Goal: Task Accomplishment & Management: Manage account settings

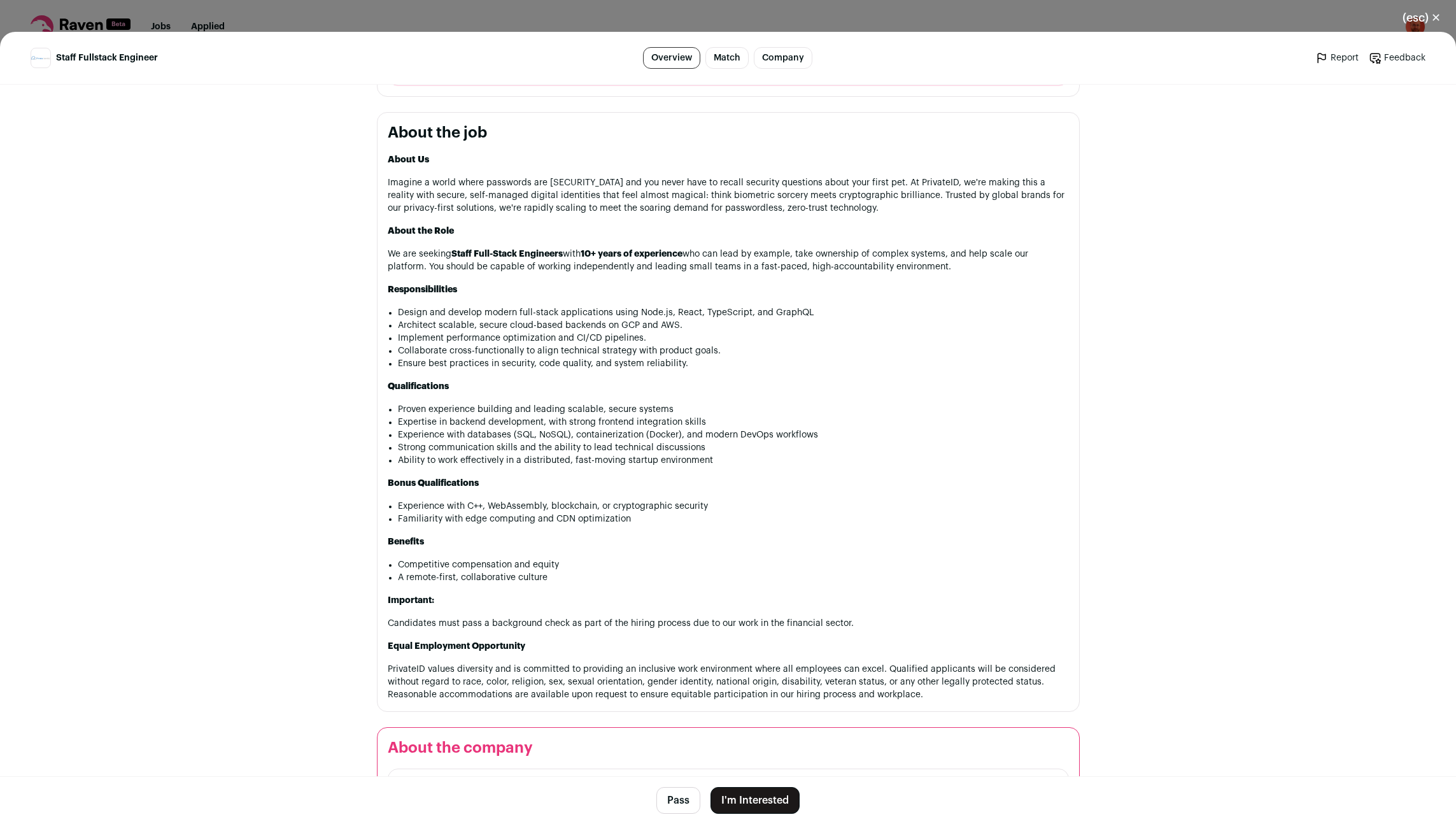
scroll to position [891, 0]
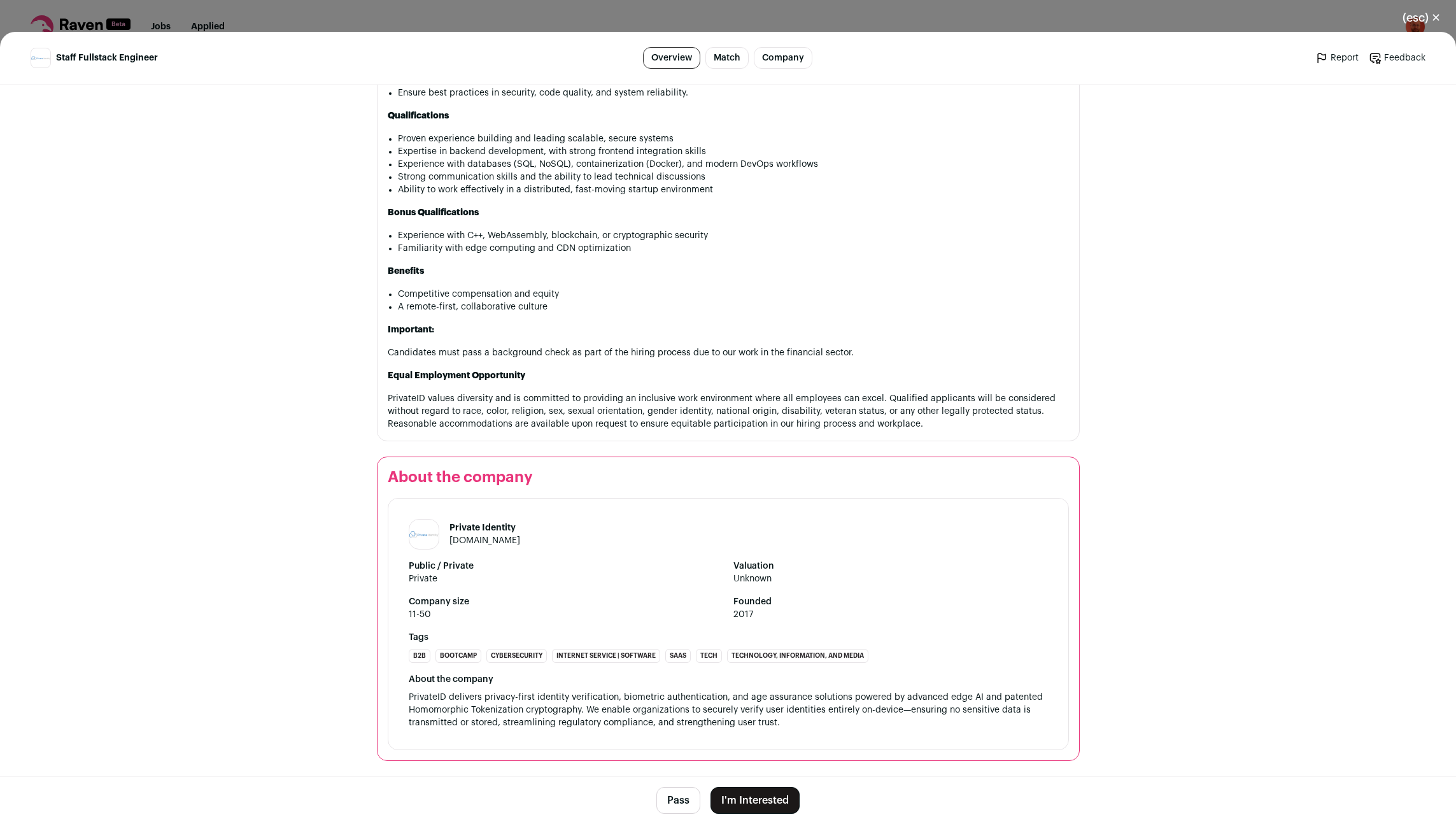
click at [676, 802] on button "Pass" at bounding box center [678, 800] width 44 height 26
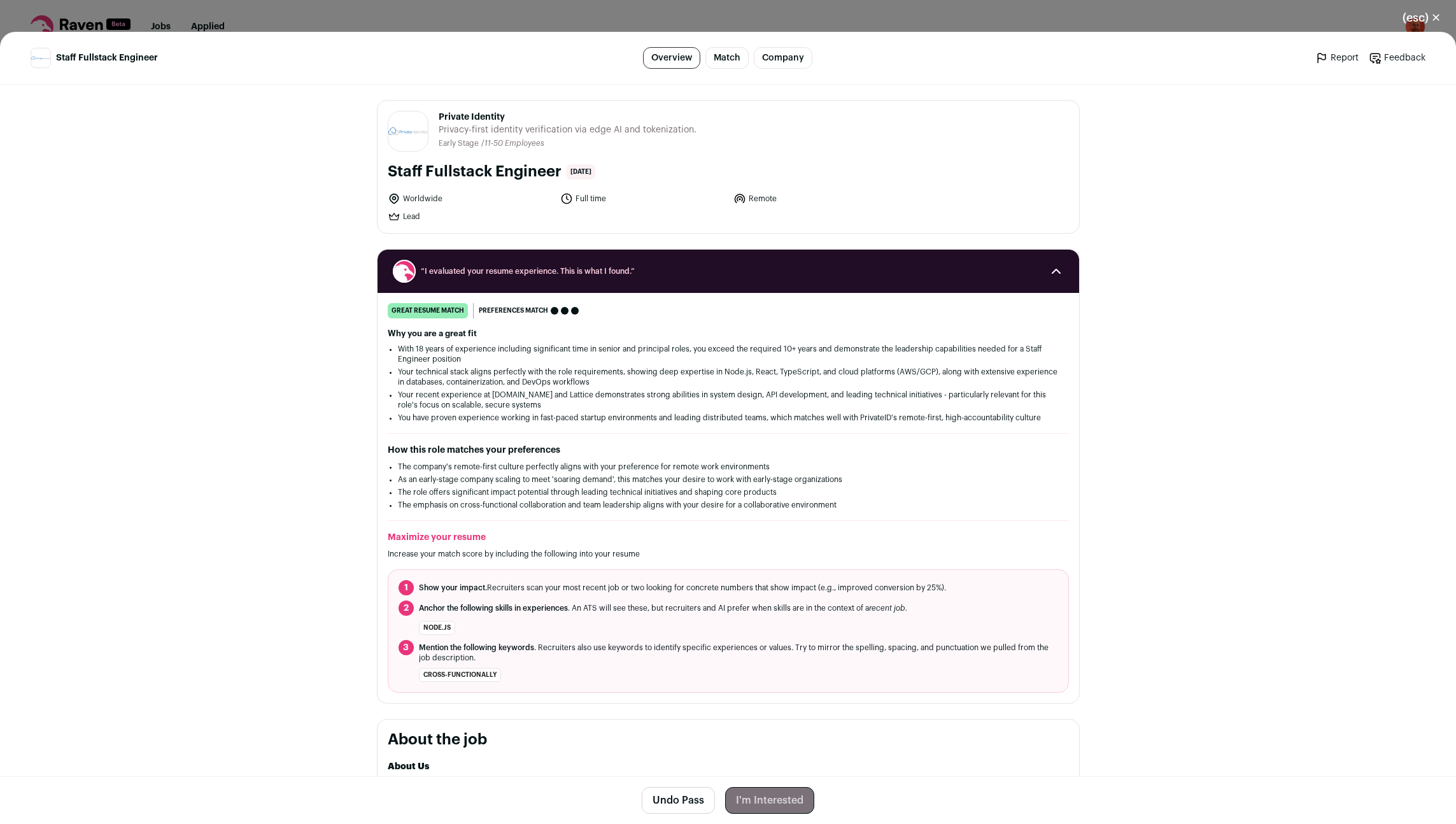
click at [1435, 16] on button "(esc) ✕" at bounding box center [1422, 18] width 68 height 28
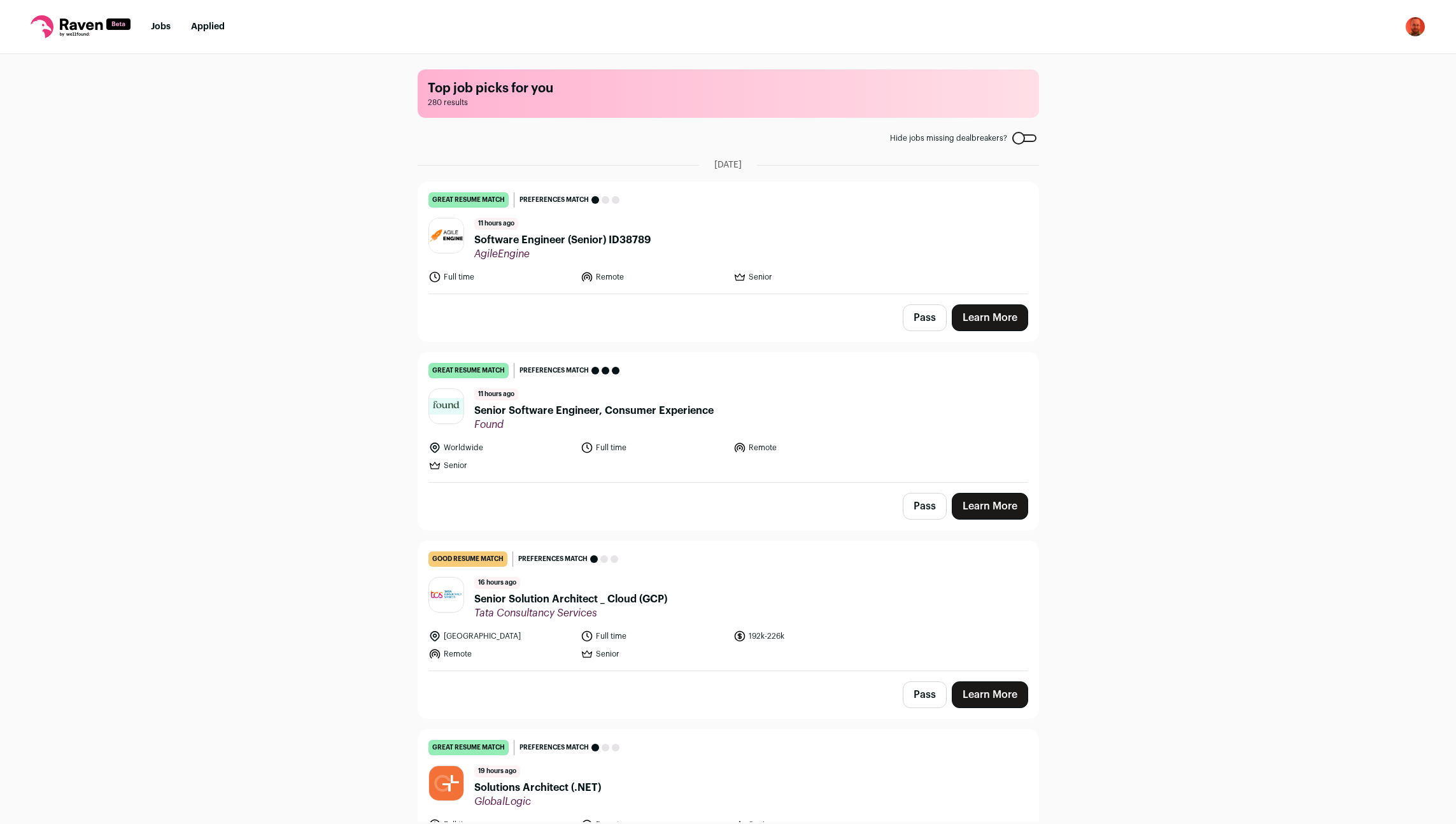
click at [924, 312] on button "Pass" at bounding box center [924, 317] width 44 height 26
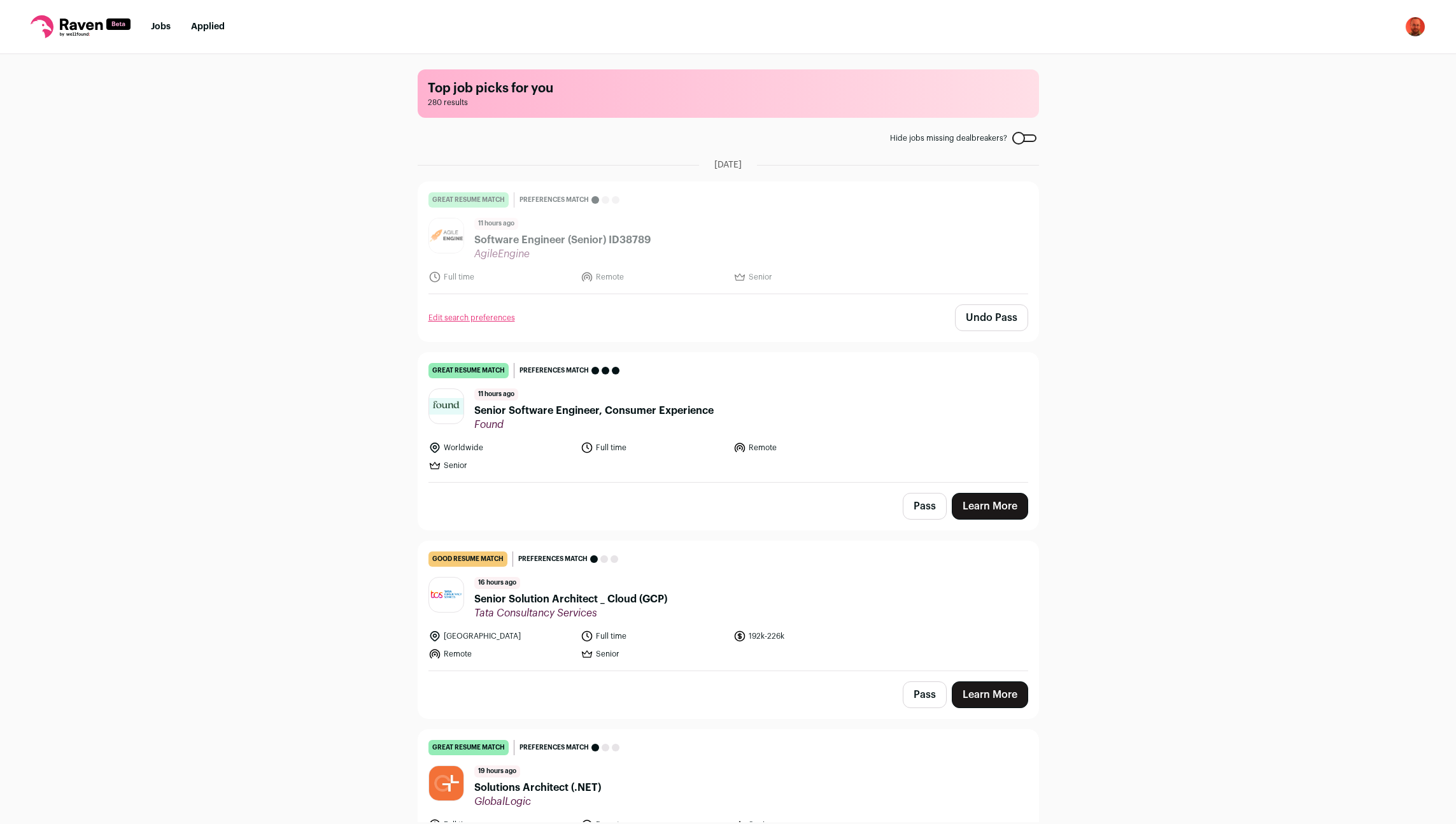
click at [923, 506] on button "Pass" at bounding box center [924, 506] width 44 height 26
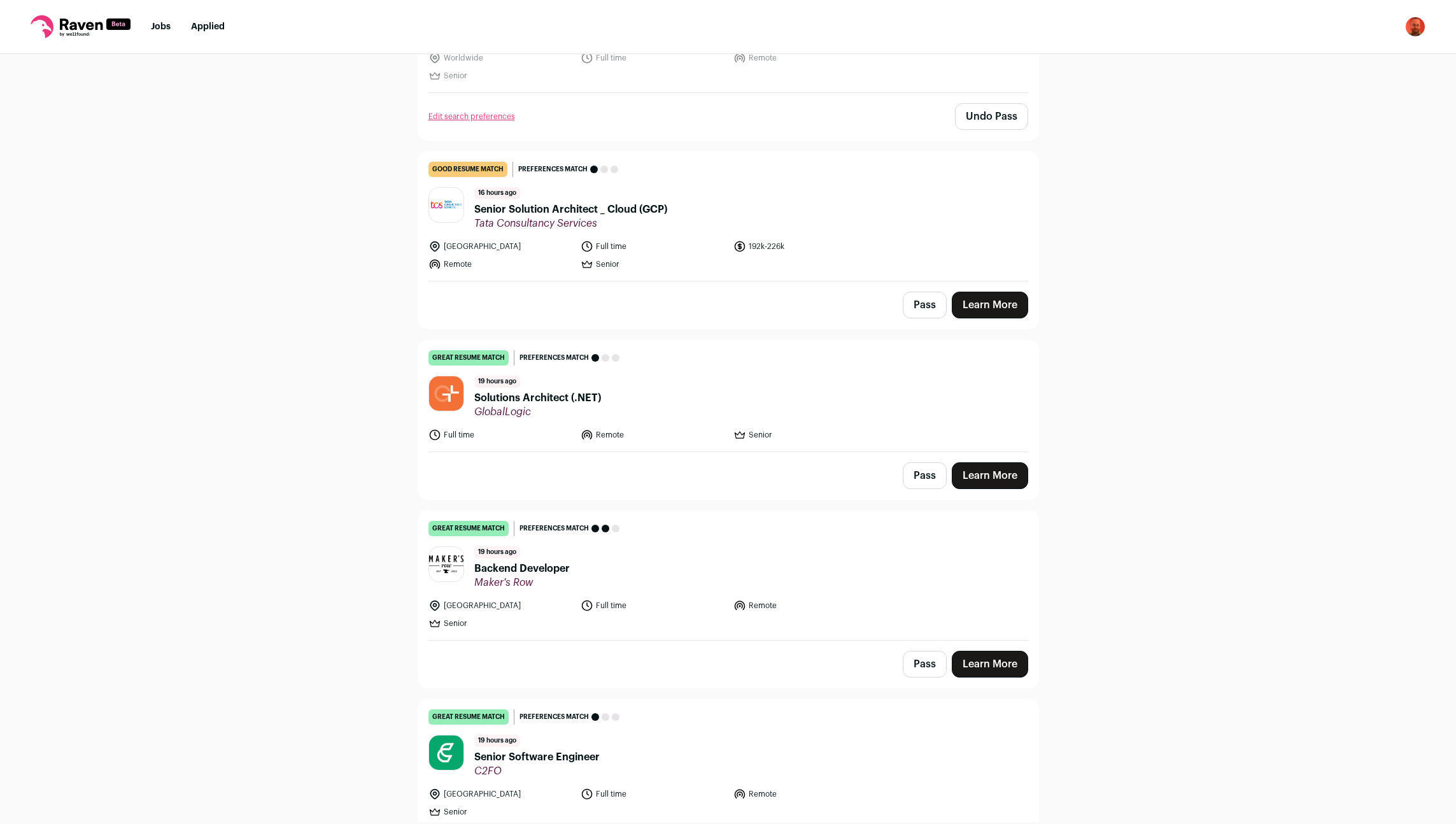
scroll to position [420, 0]
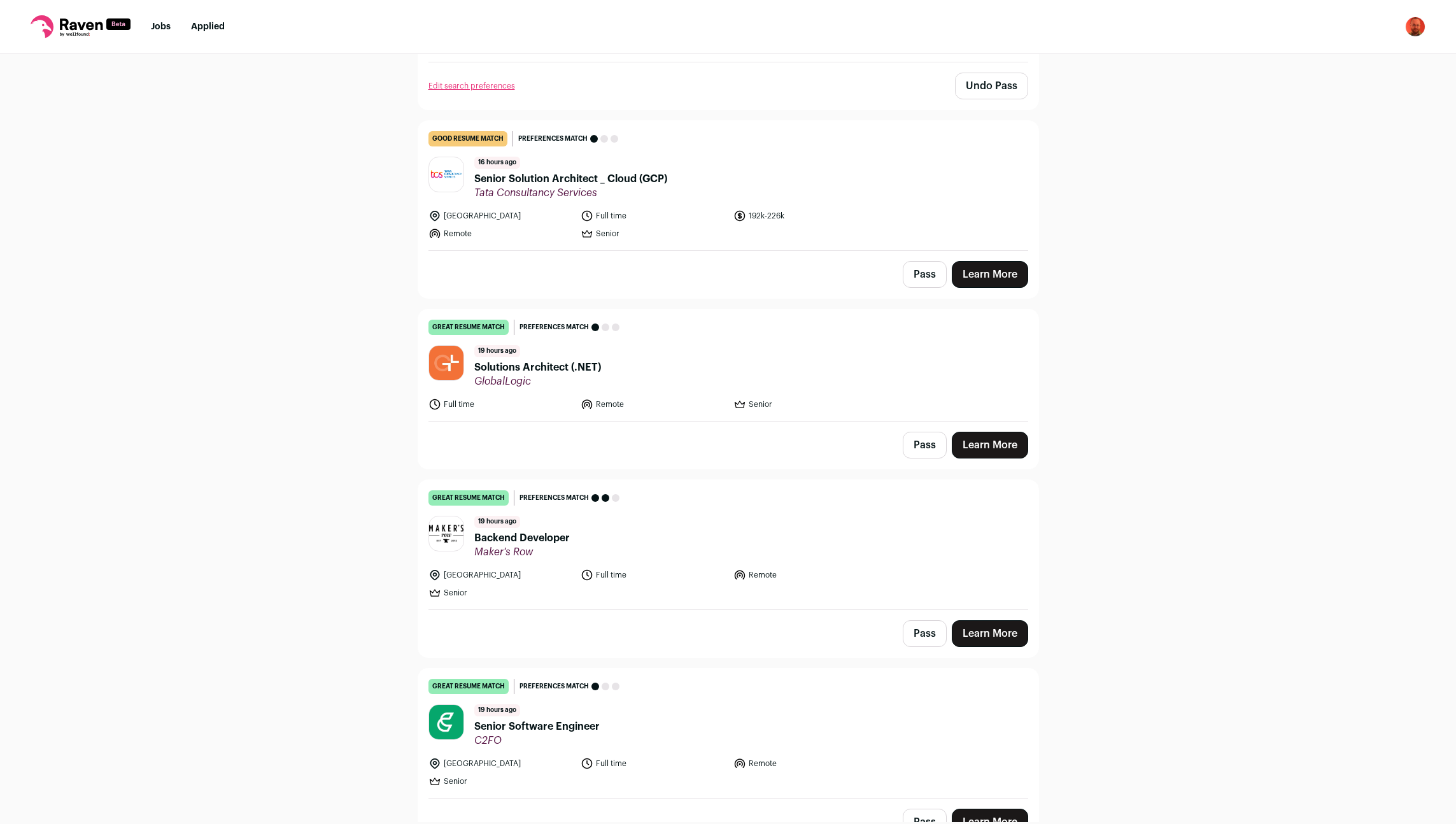
click at [930, 277] on button "Pass" at bounding box center [924, 273] width 44 height 26
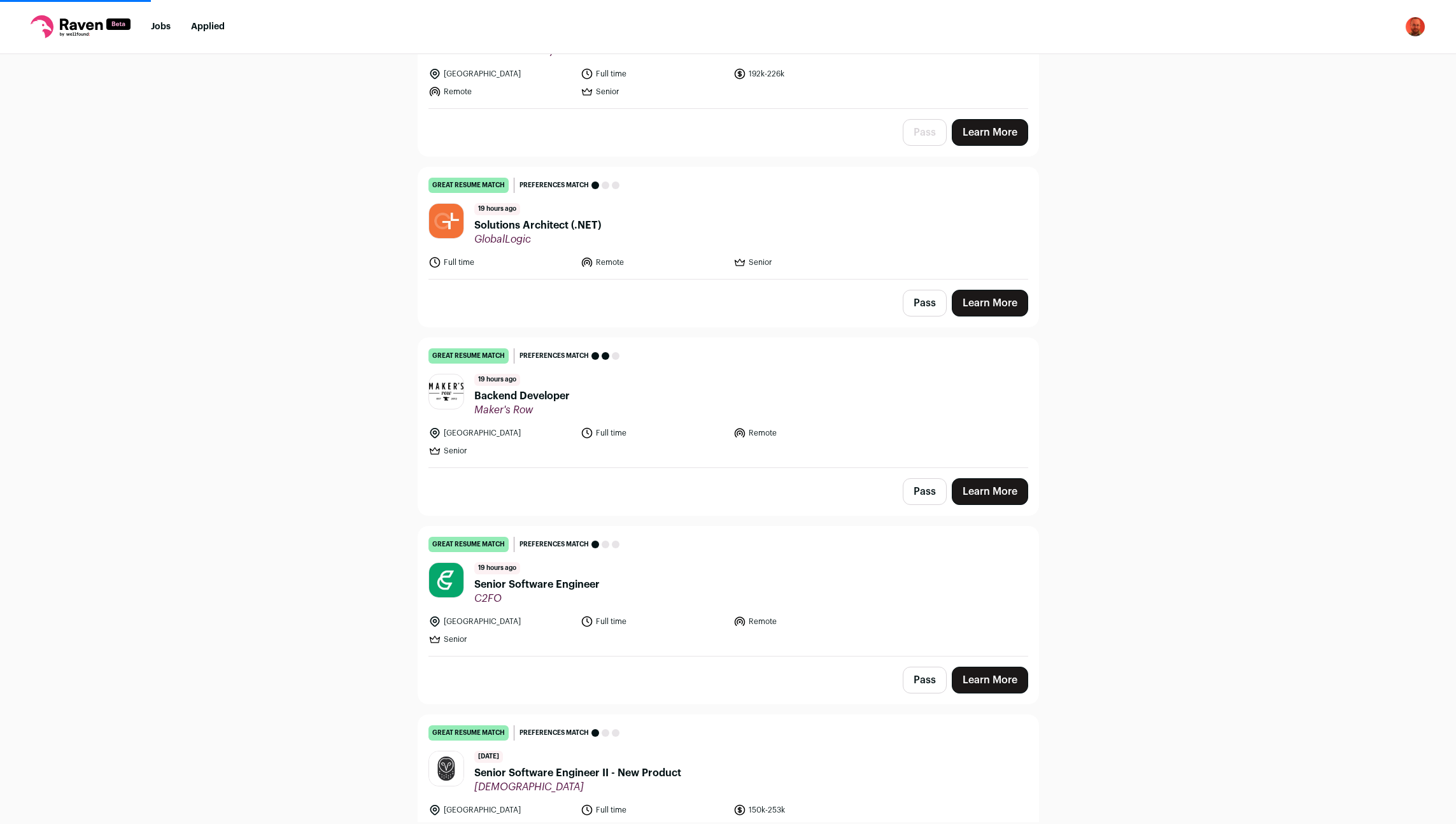
scroll to position [588, 0]
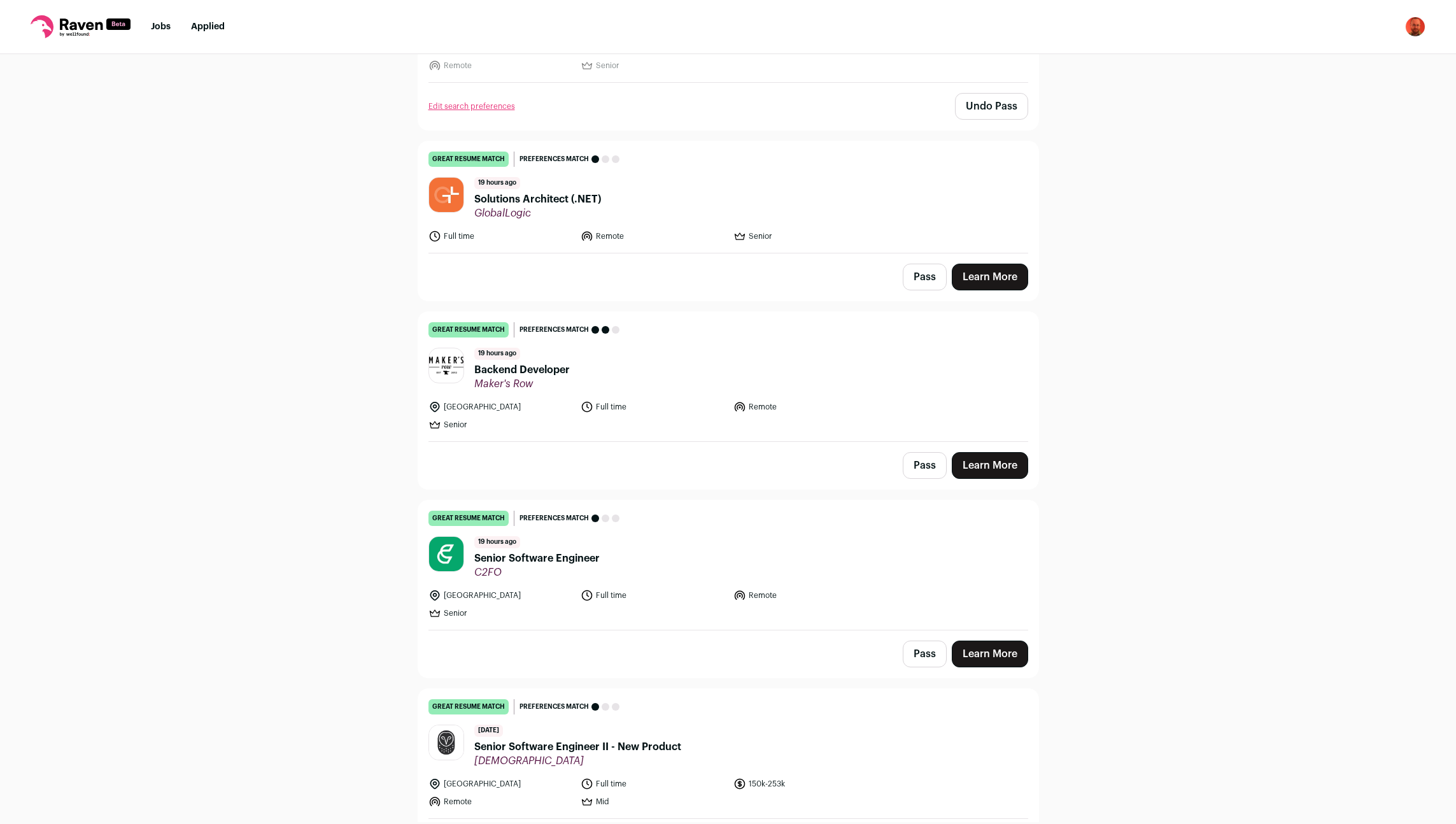
click at [934, 277] on button "Pass" at bounding box center [924, 276] width 44 height 26
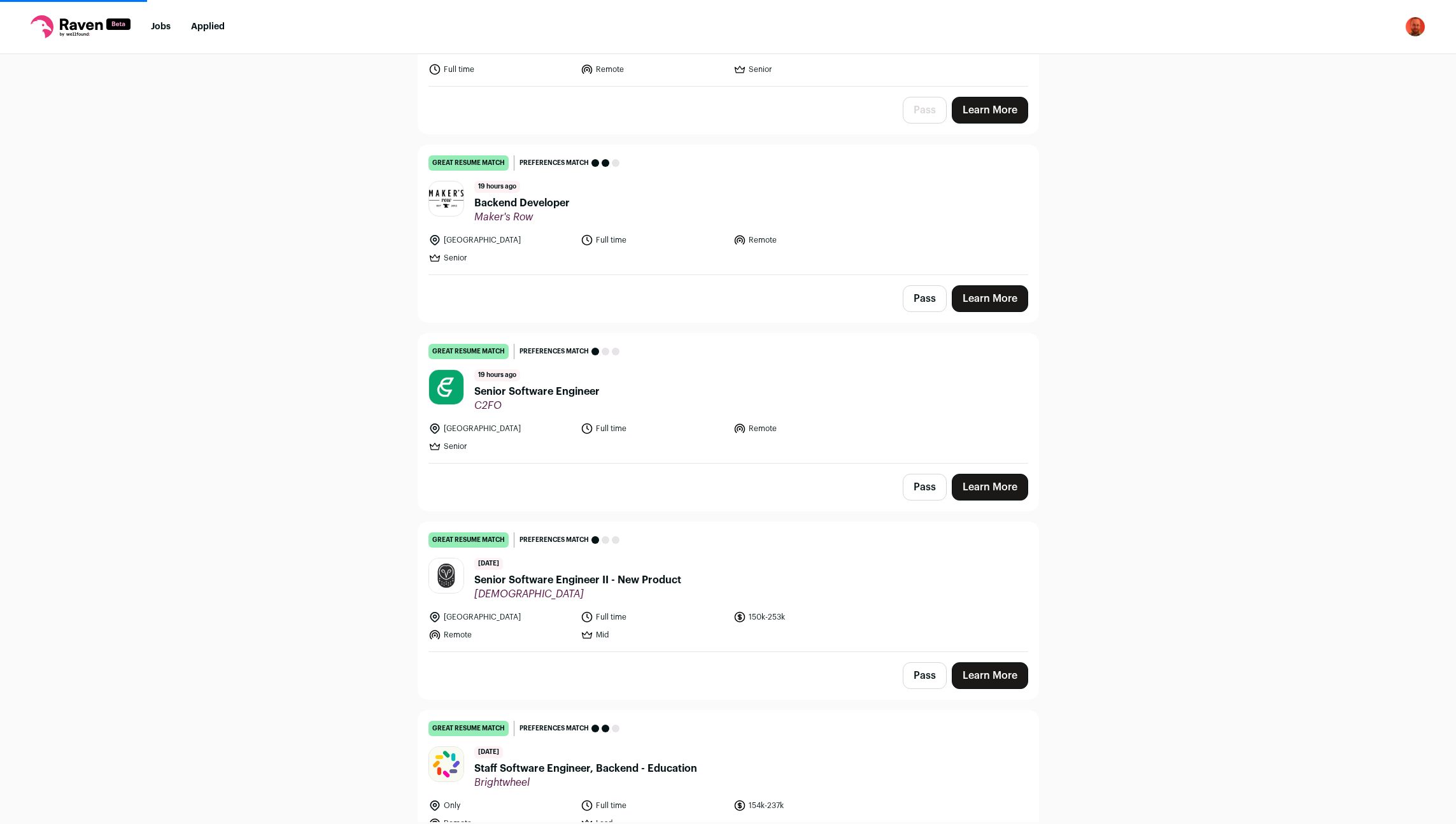
scroll to position [757, 0]
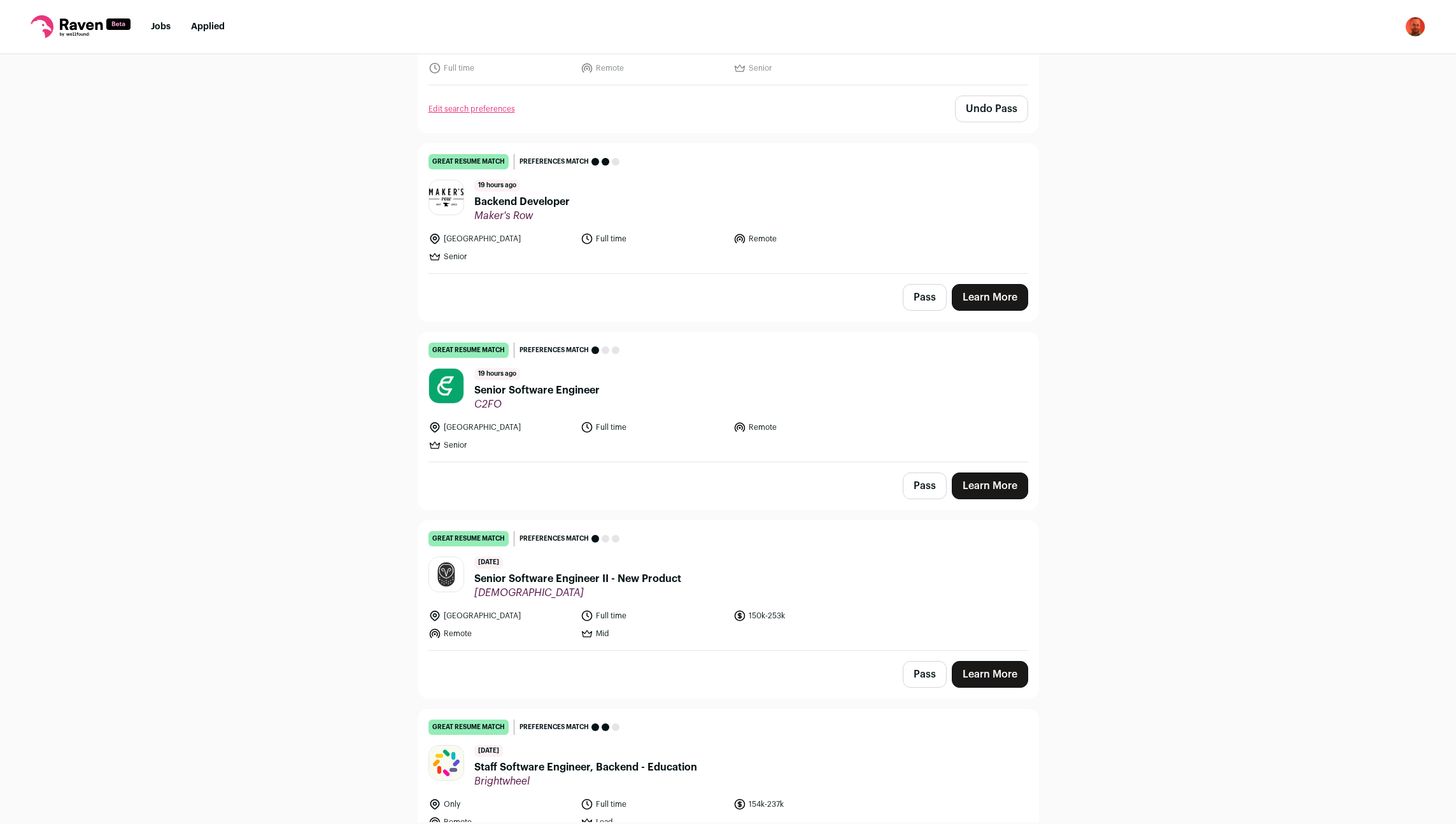
click at [924, 304] on button "Pass" at bounding box center [924, 297] width 44 height 26
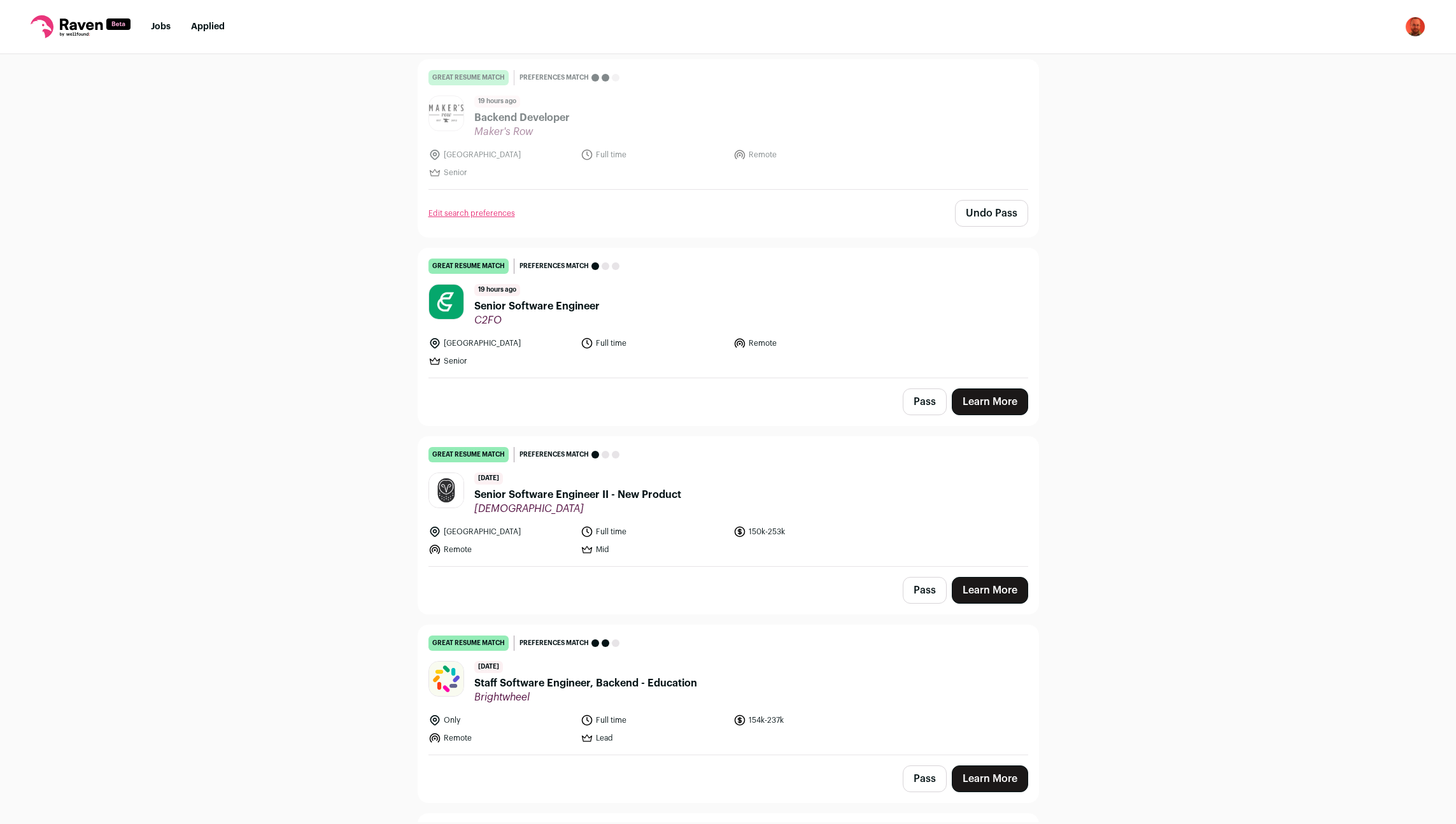
scroll to position [925, 0]
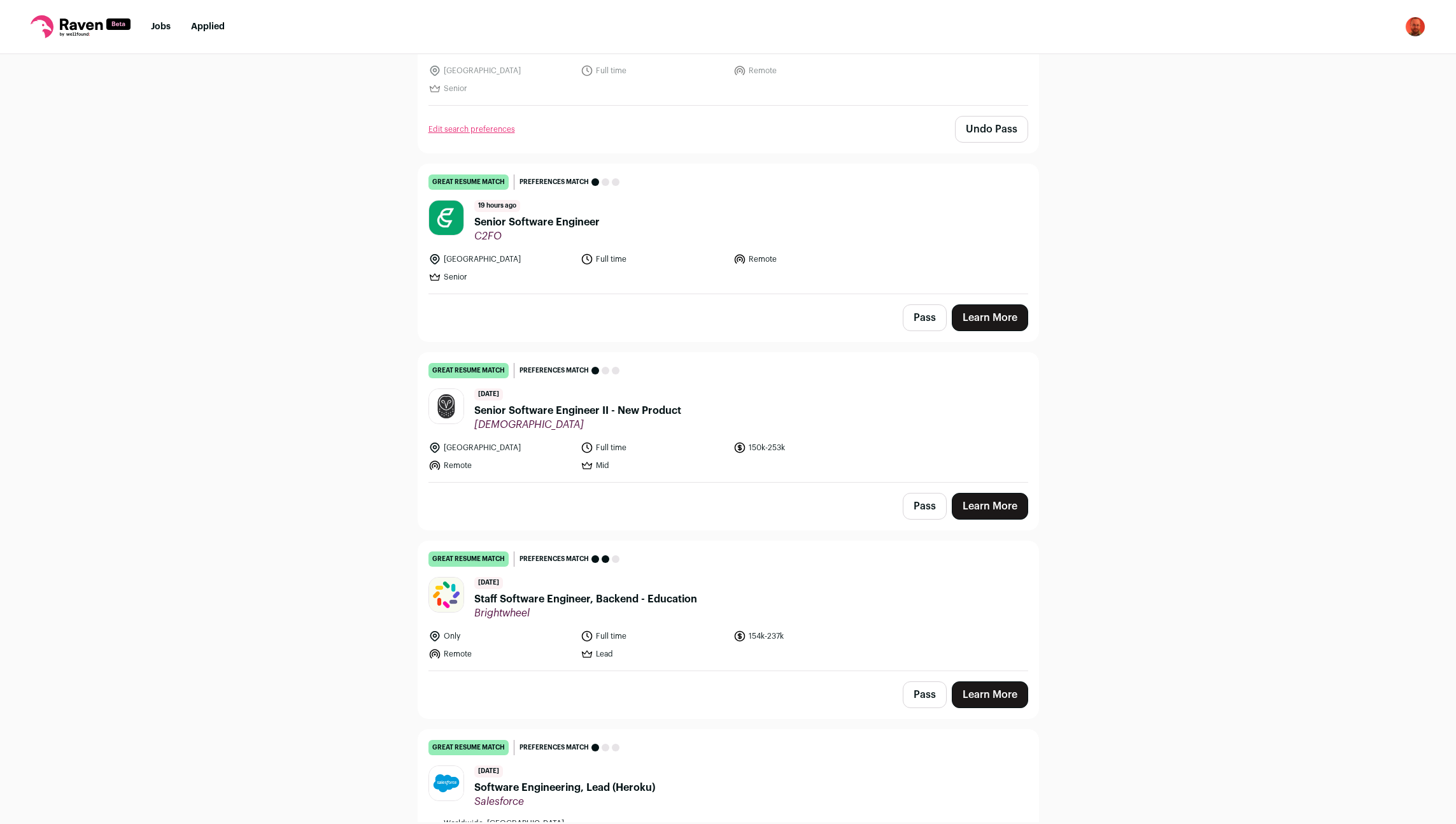
click at [929, 315] on button "Pass" at bounding box center [924, 317] width 44 height 26
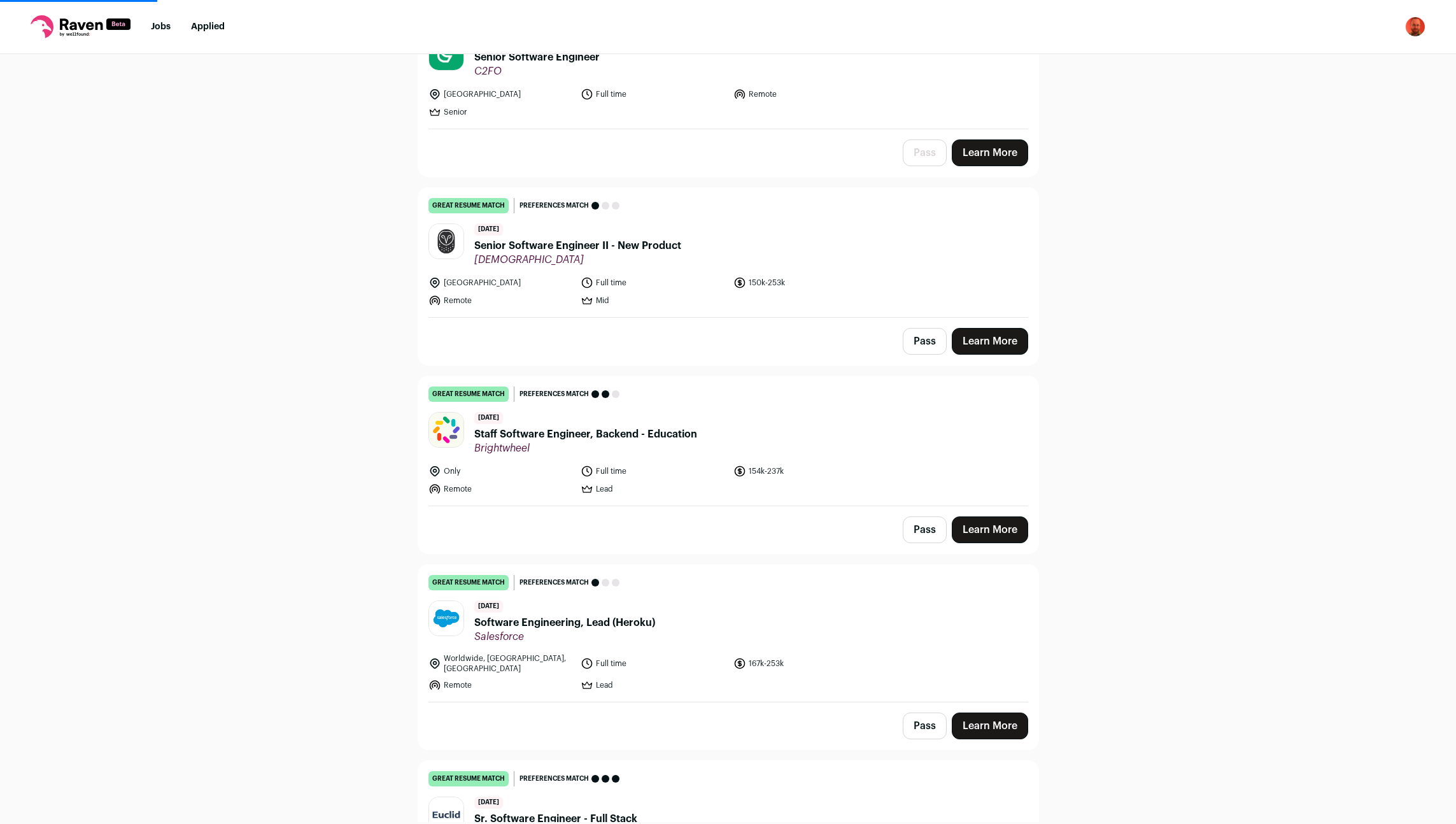
scroll to position [1092, 0]
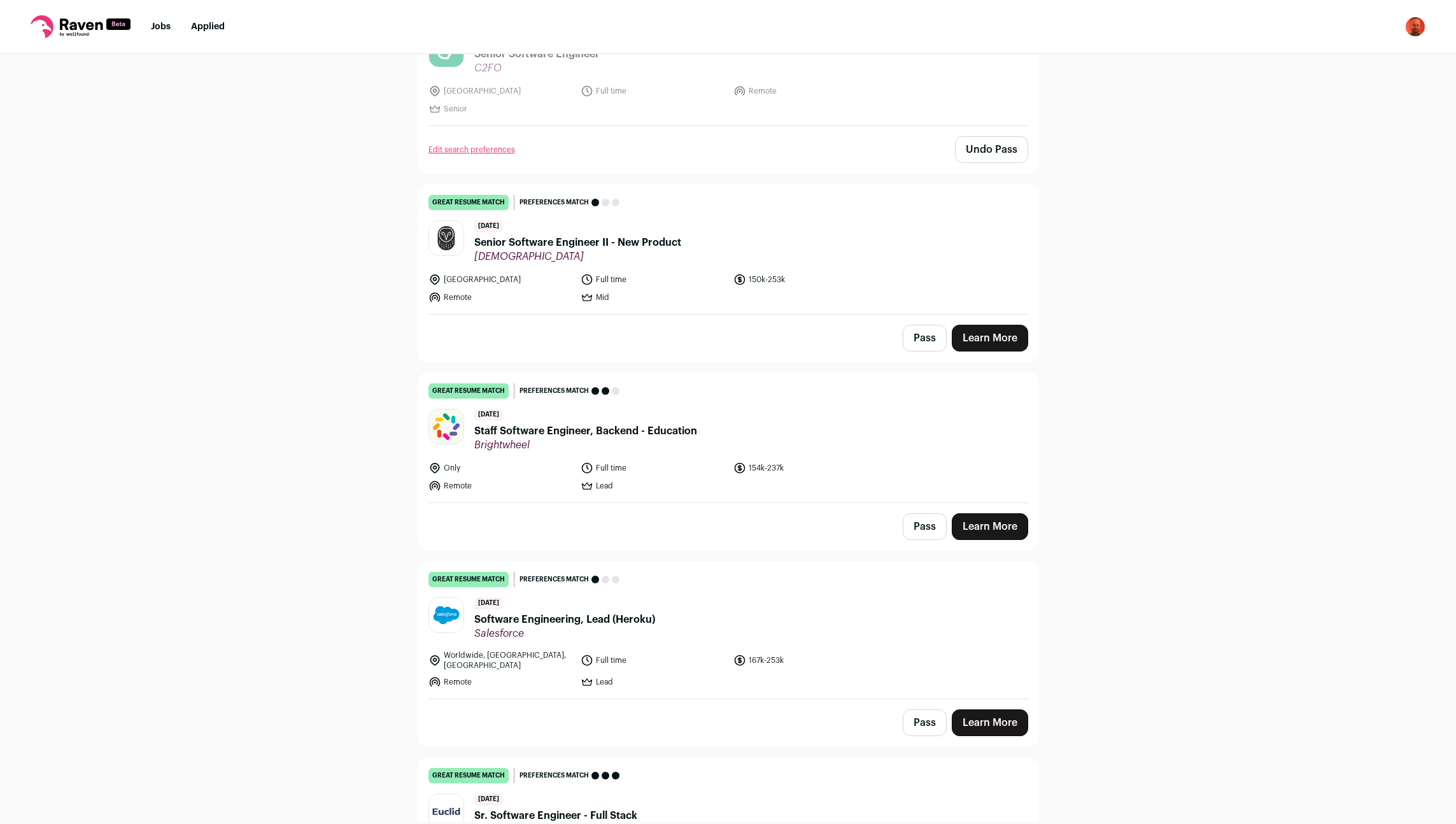
click at [930, 337] on button "Pass" at bounding box center [924, 337] width 44 height 26
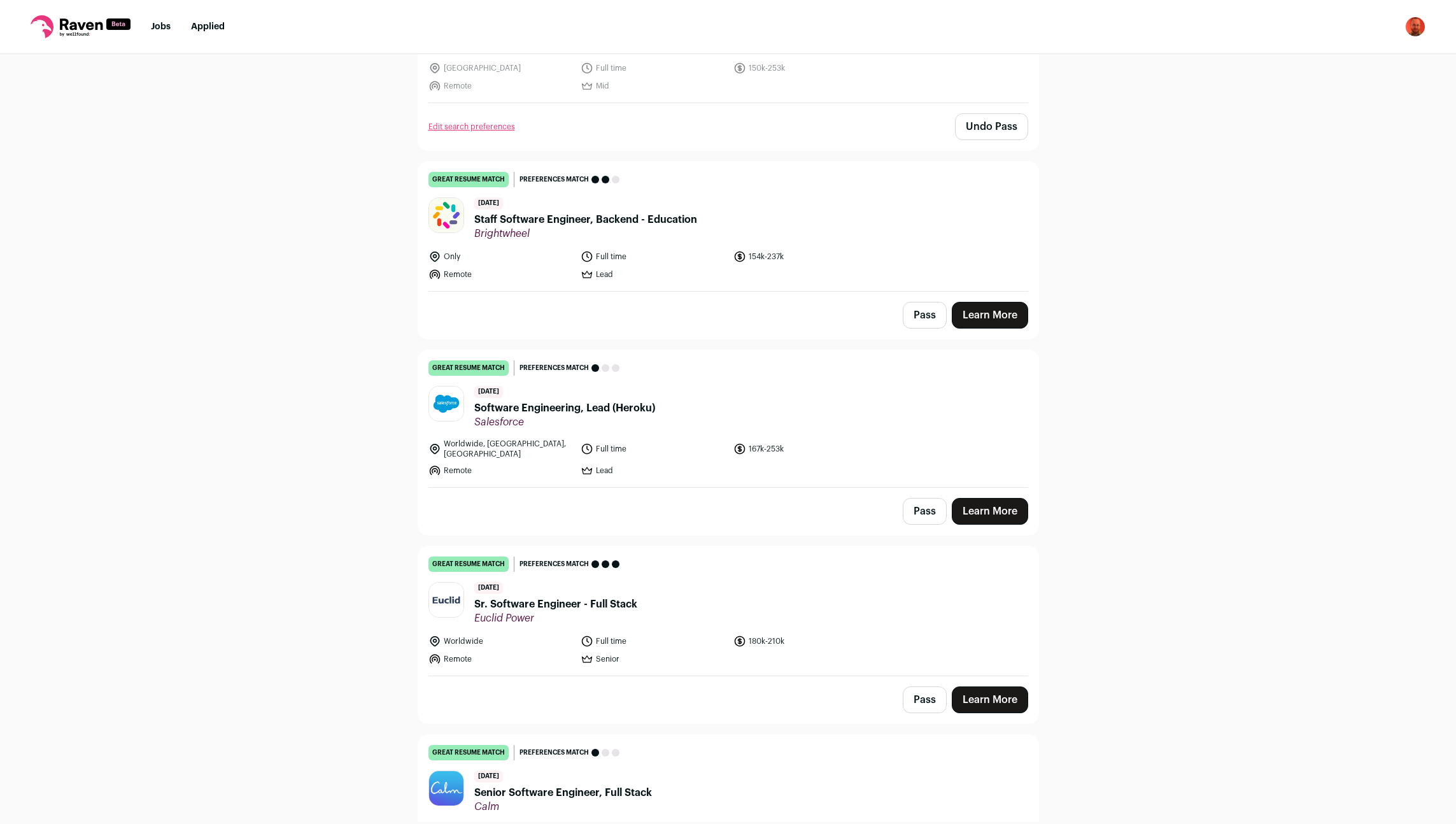
scroll to position [1344, 0]
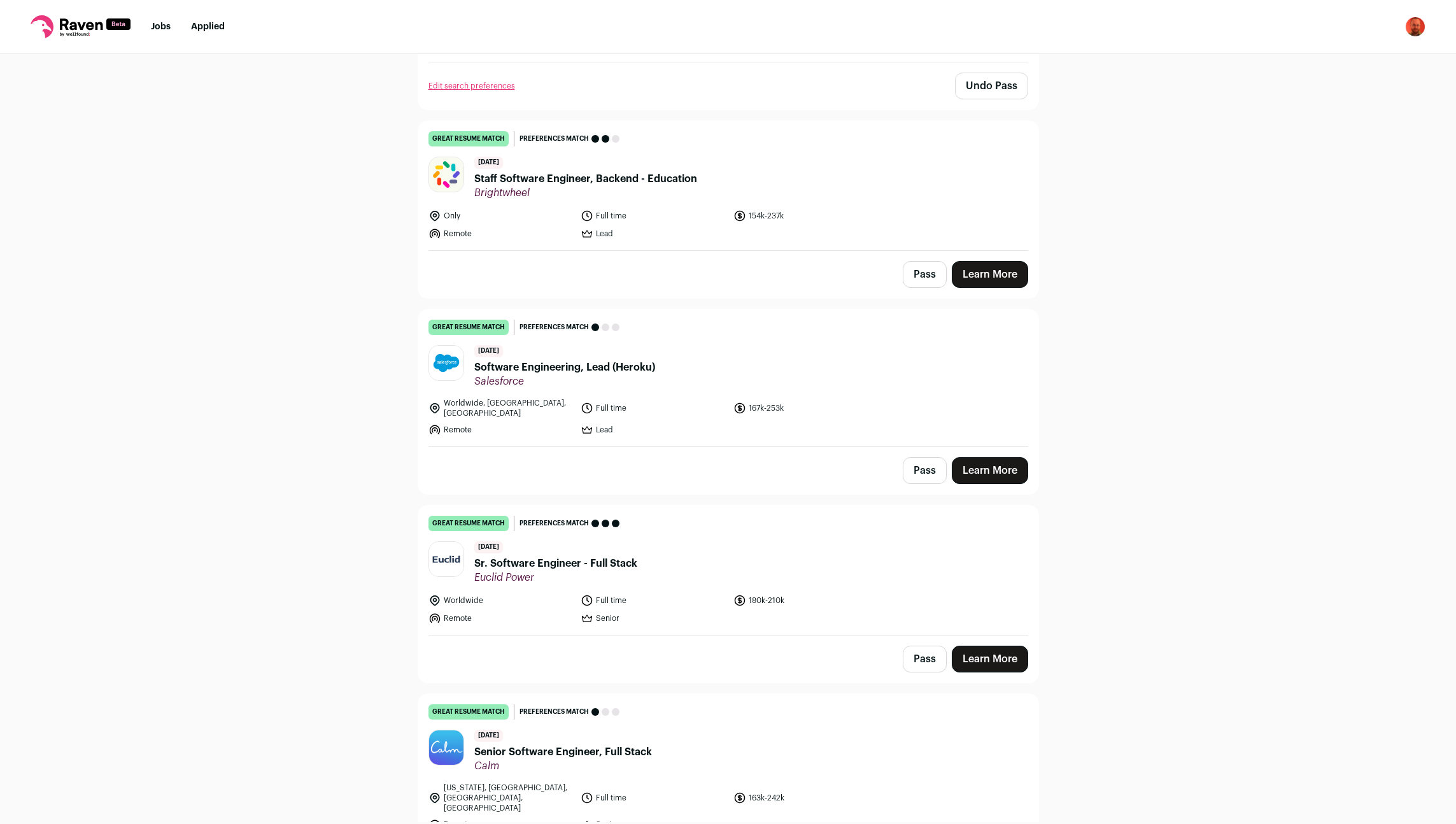
click at [932, 464] on button "Pass" at bounding box center [924, 470] width 44 height 26
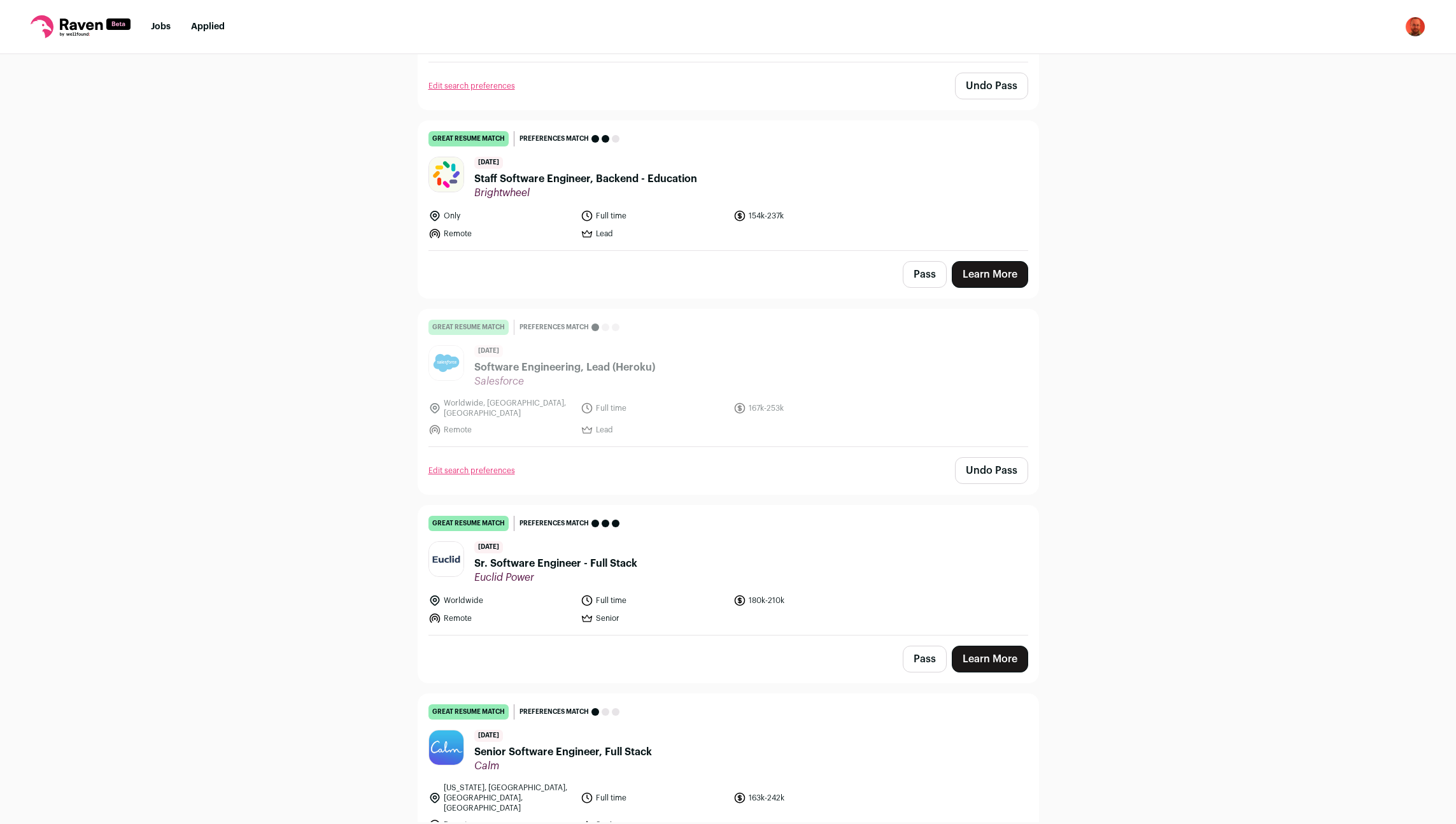
scroll to position [1512, 0]
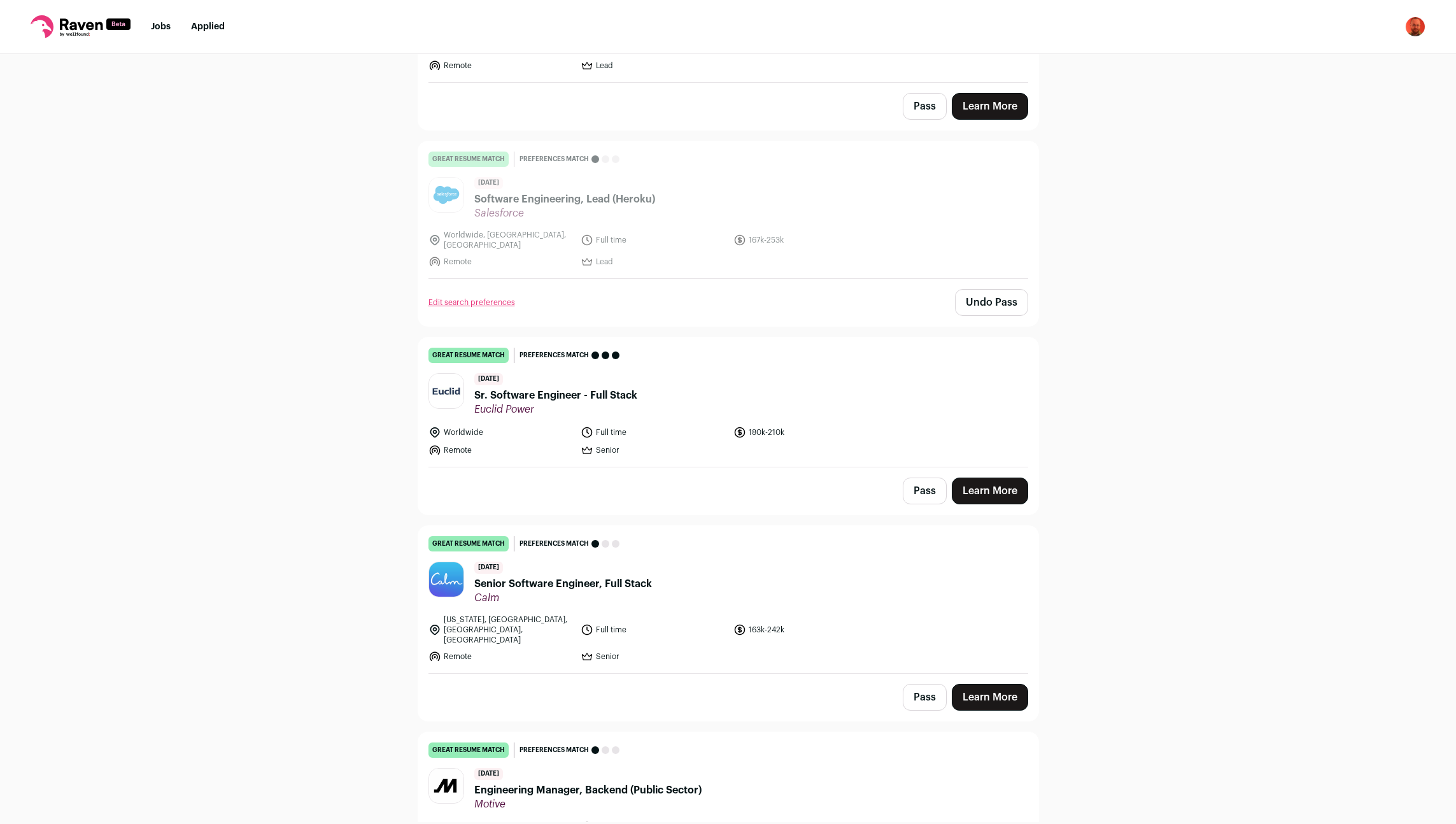
click at [929, 480] on button "Pass" at bounding box center [924, 490] width 44 height 26
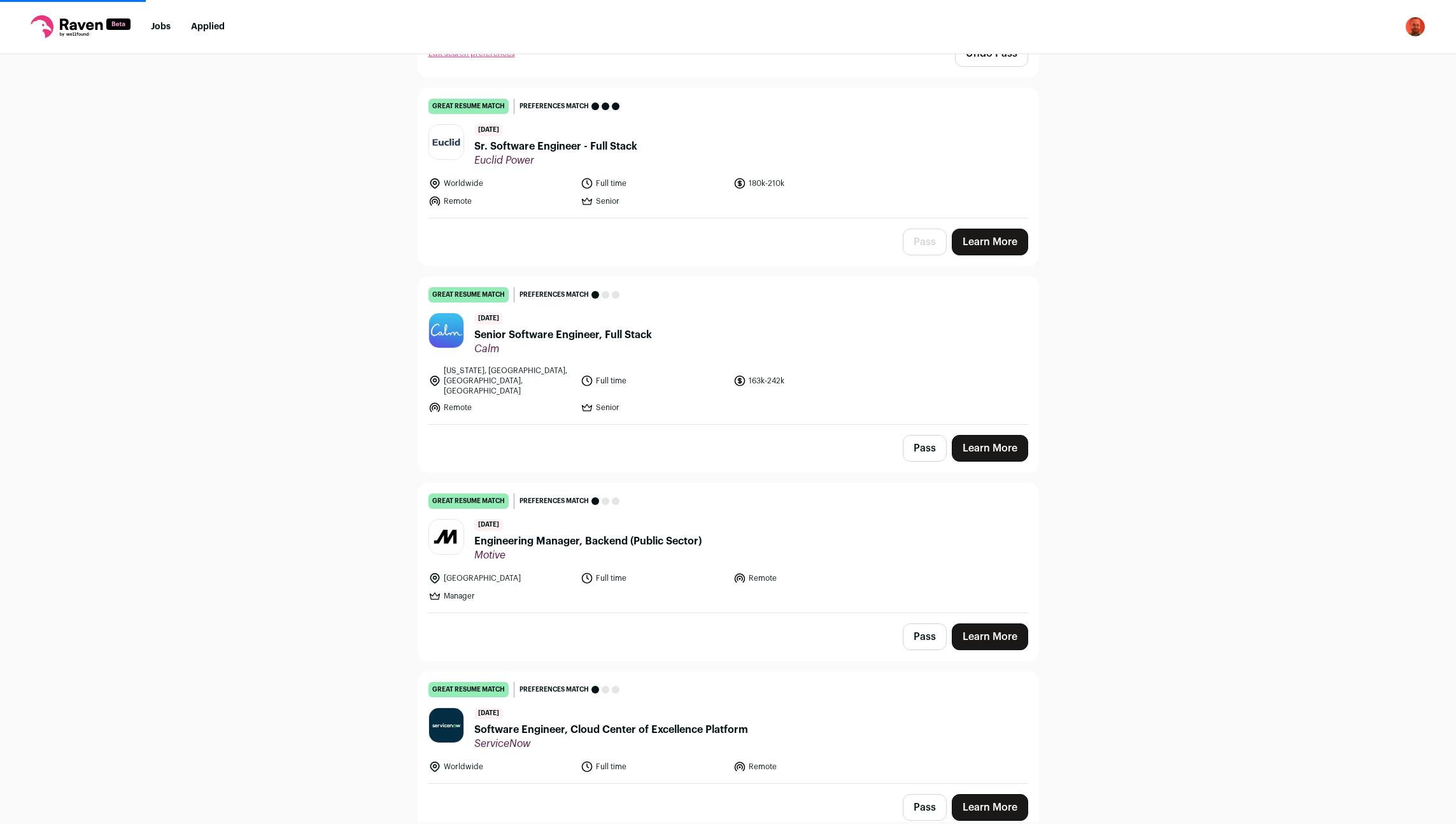
scroll to position [1764, 0]
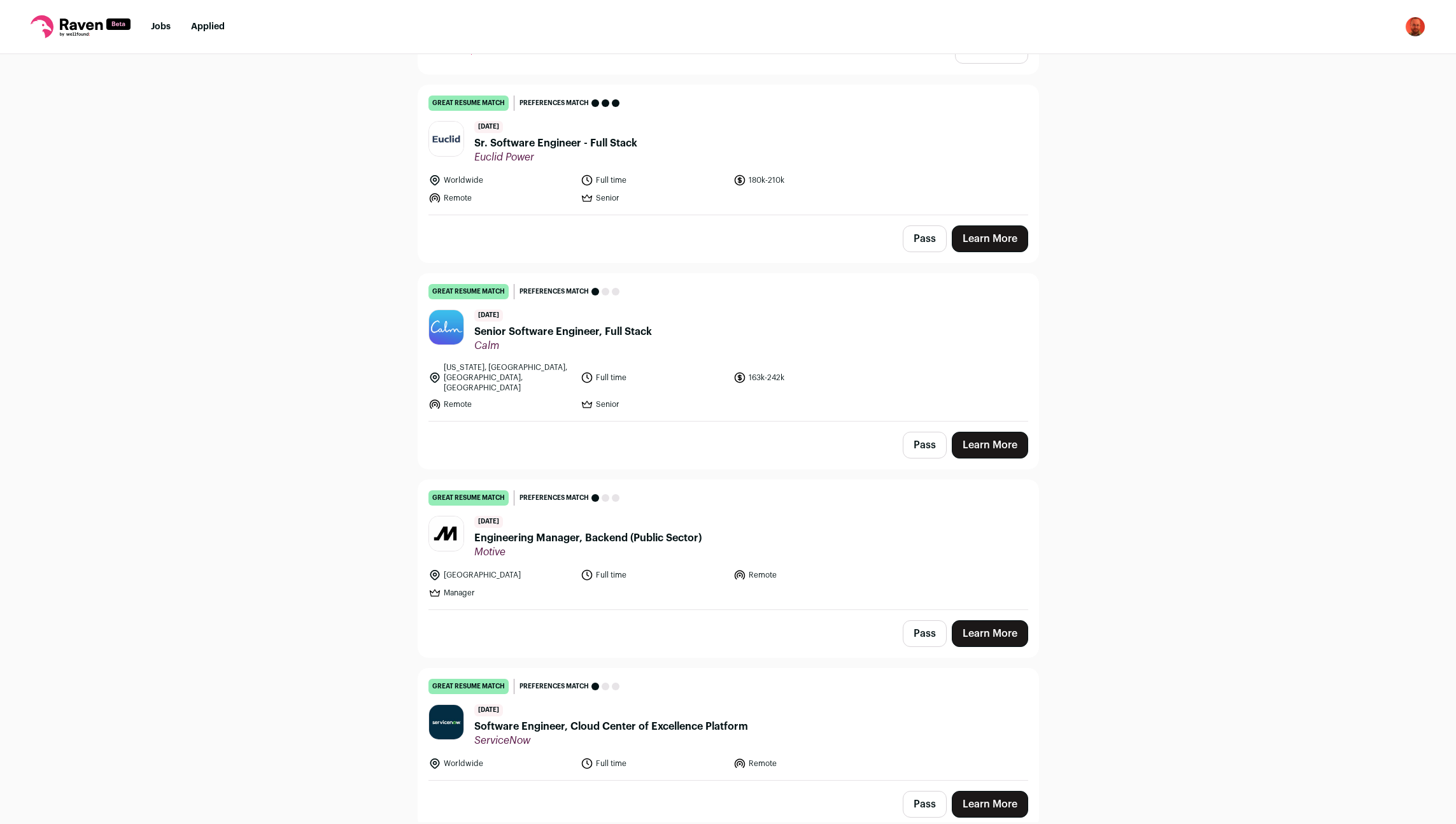
click at [929, 432] on button "Pass" at bounding box center [924, 444] width 44 height 26
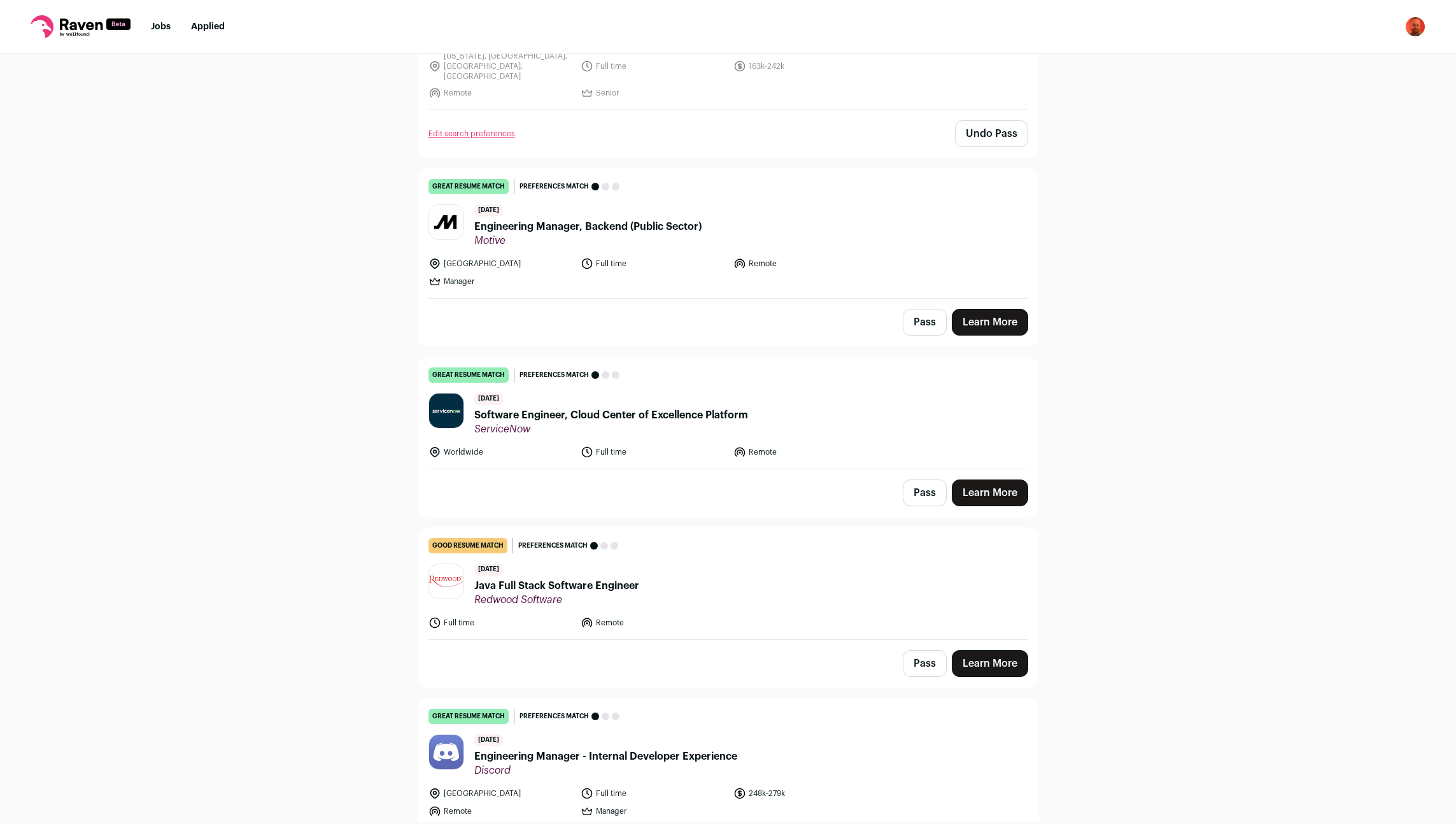
scroll to position [2100, 0]
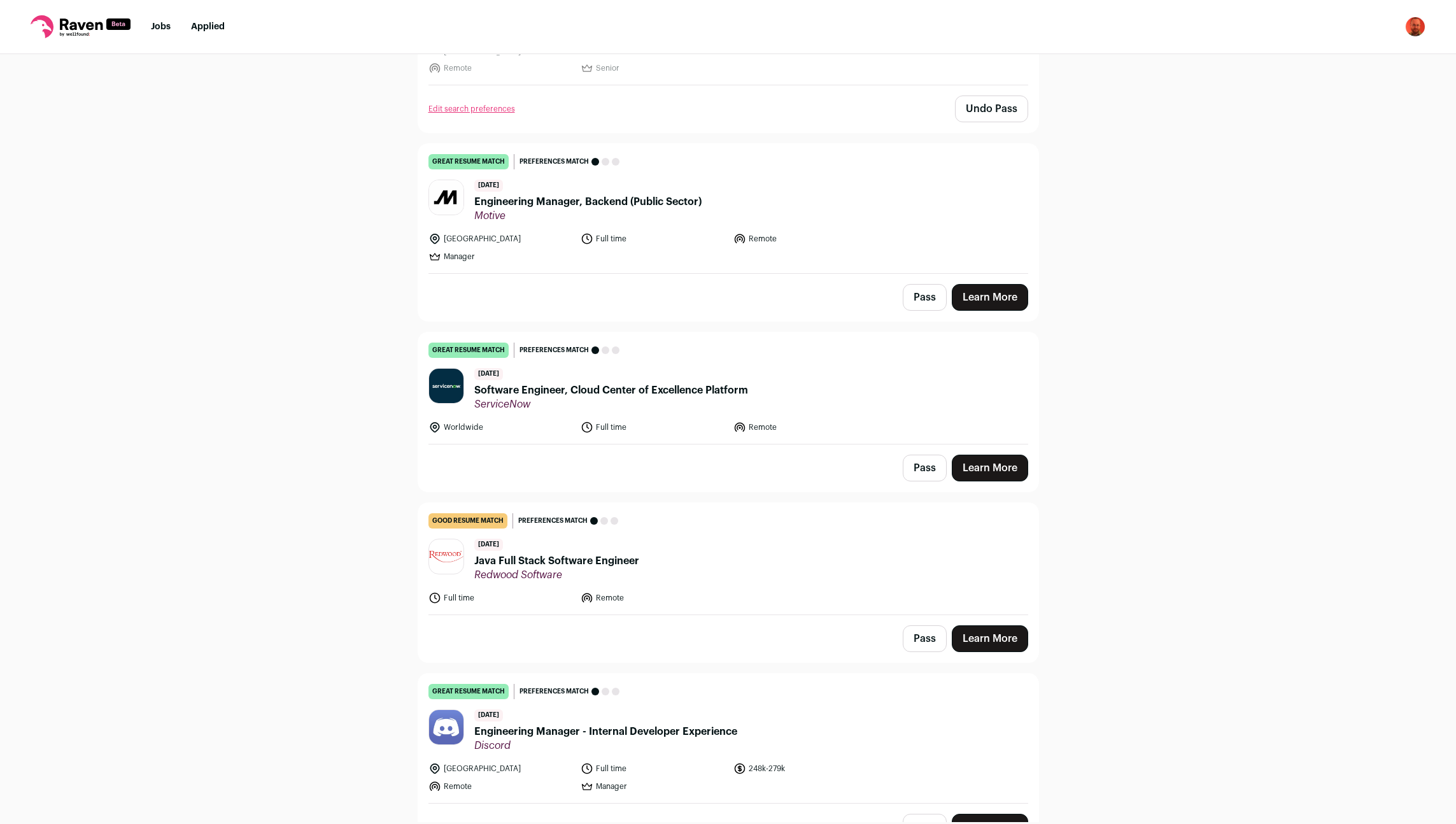
click at [922, 454] on button "Pass" at bounding box center [924, 467] width 44 height 26
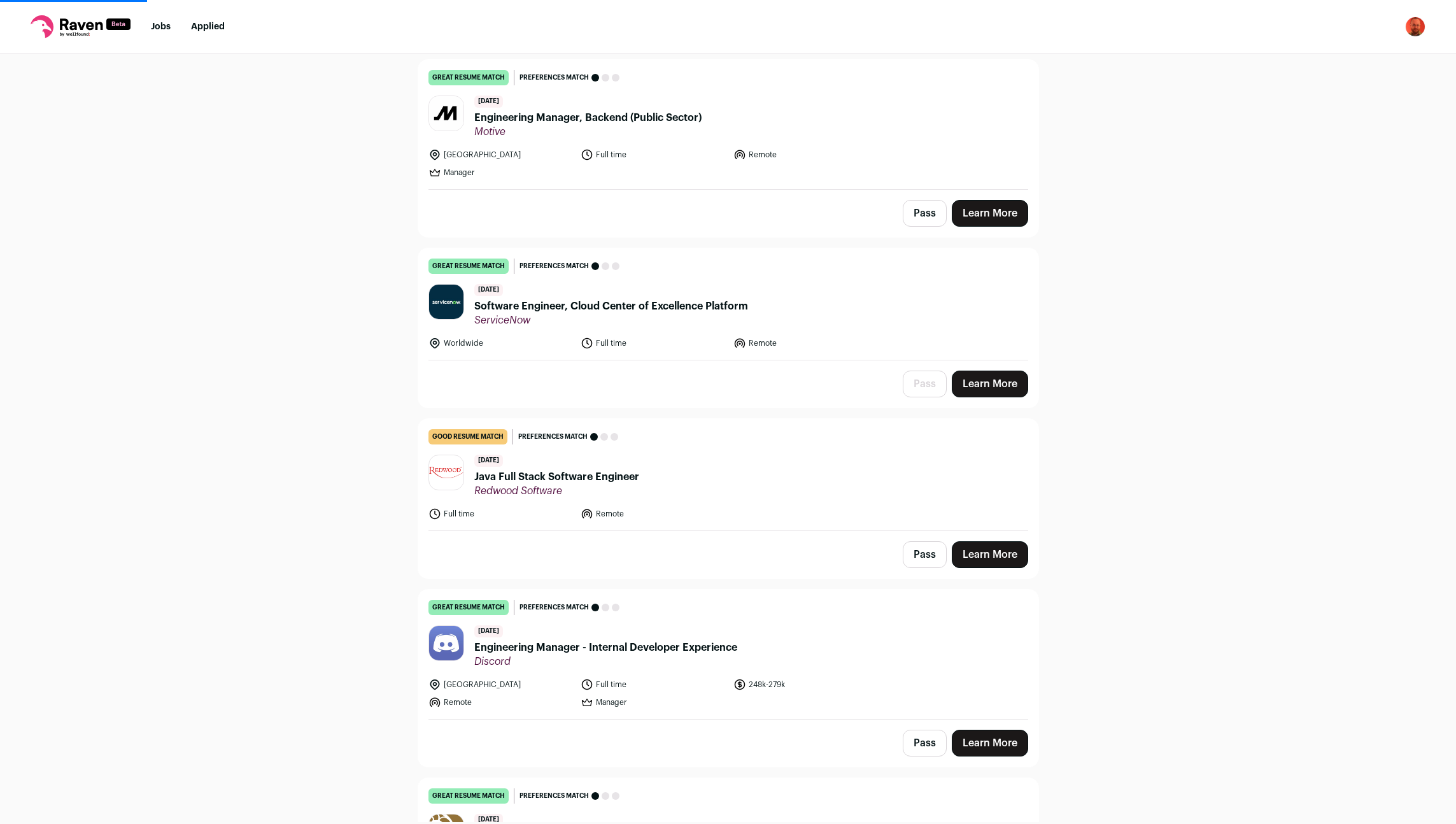
scroll to position [2269, 0]
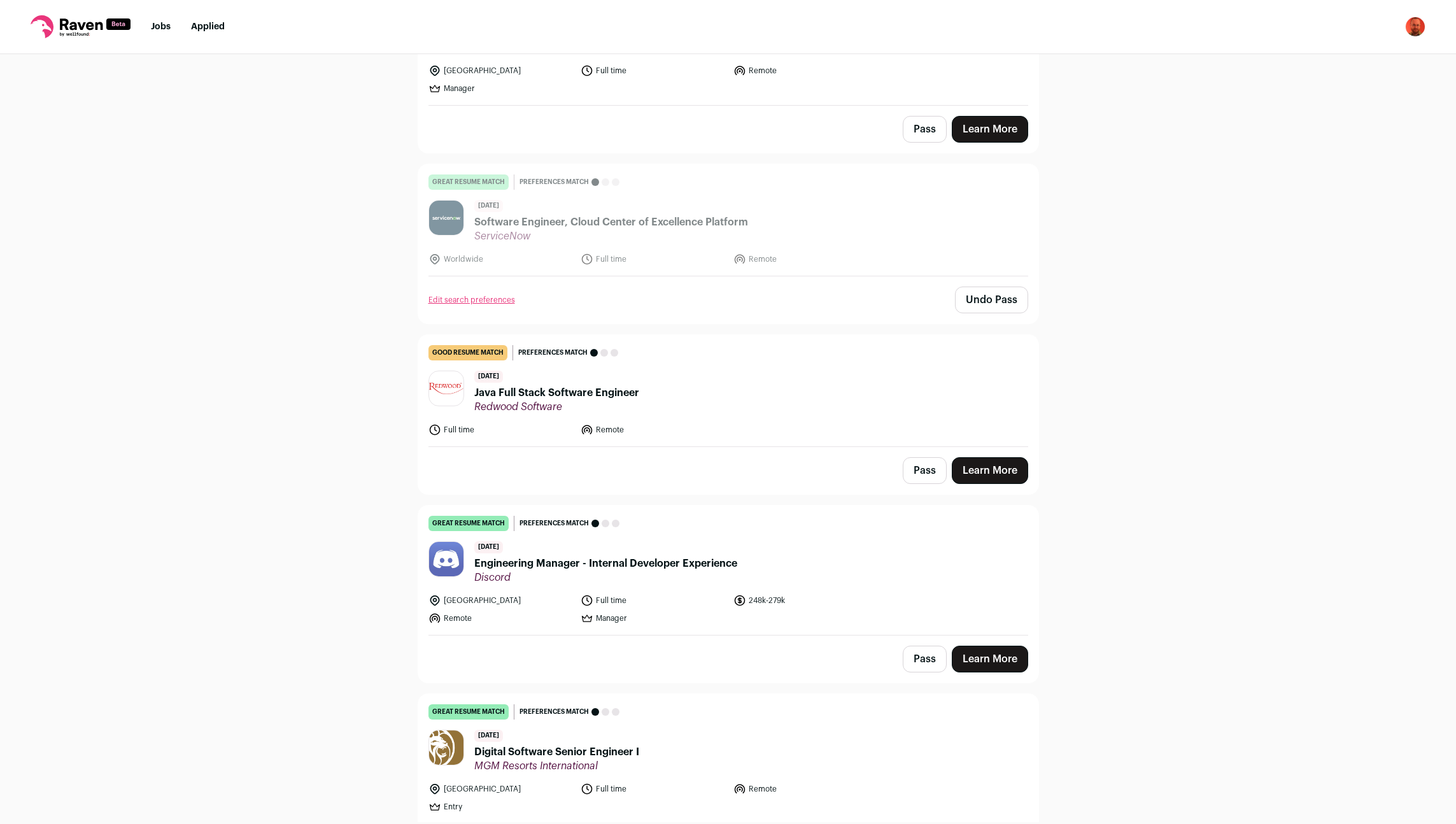
click at [923, 457] on button "Pass" at bounding box center [924, 470] width 44 height 26
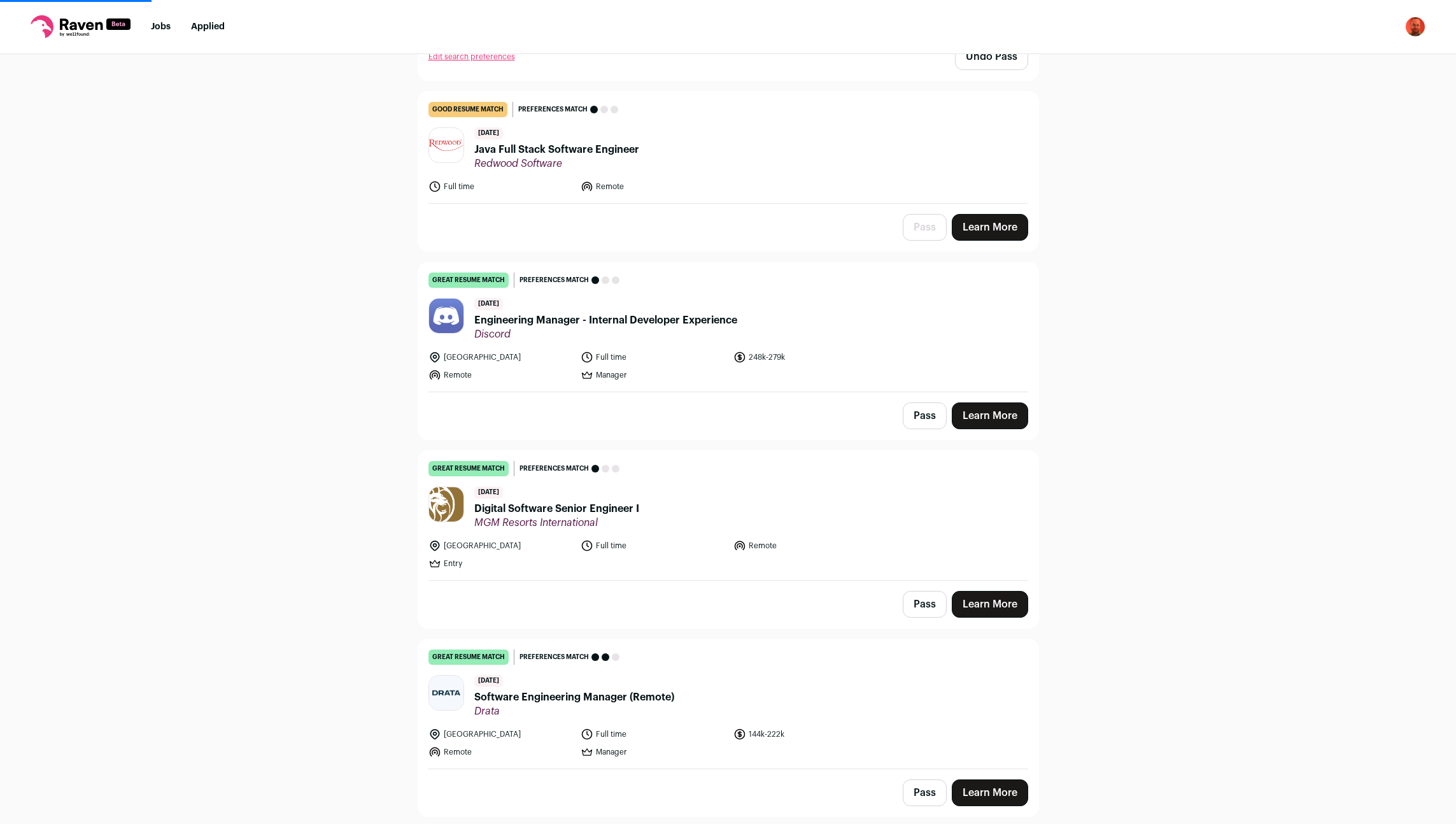
scroll to position [2521, 0]
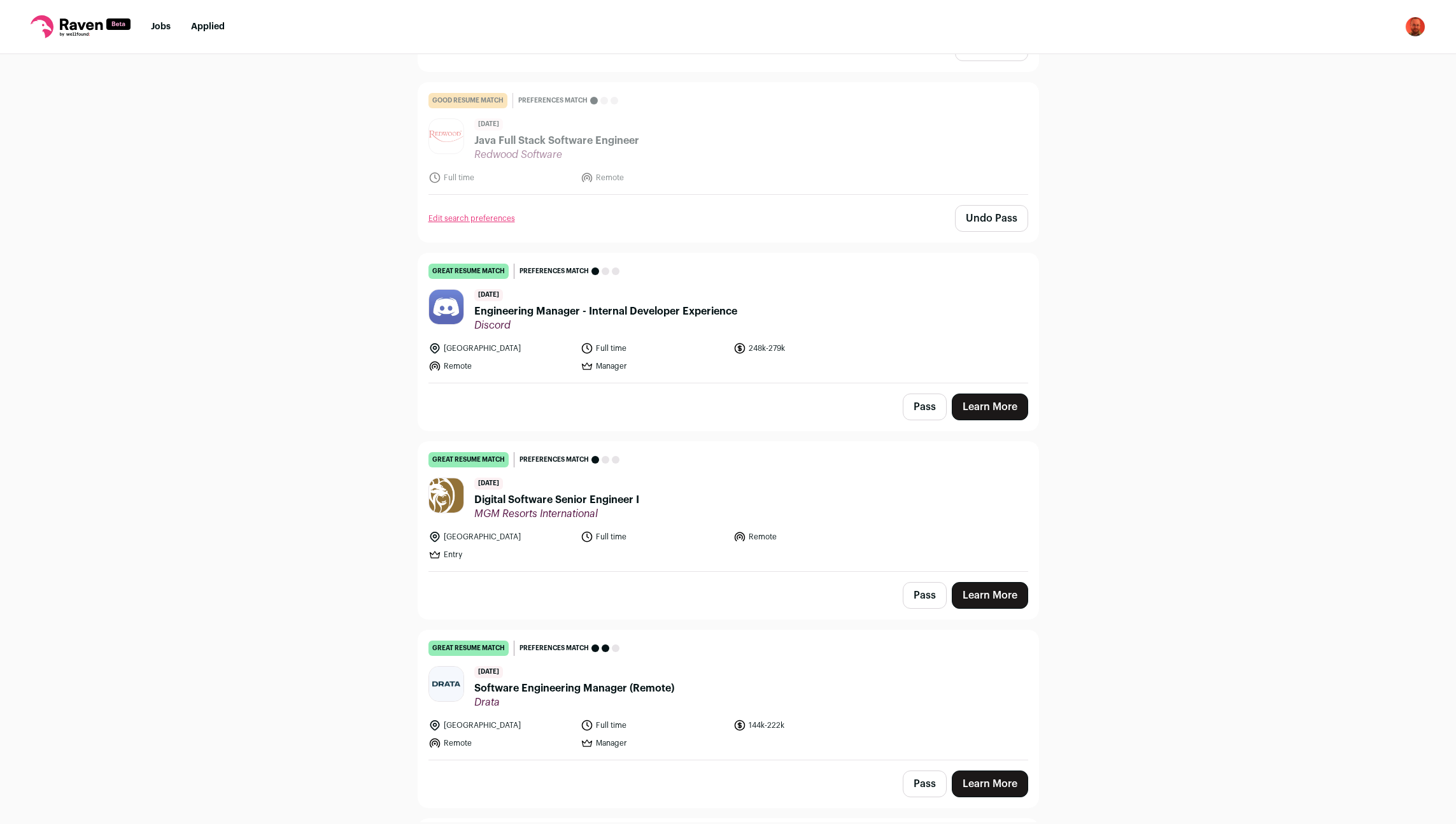
click at [914, 393] on button "Pass" at bounding box center [924, 406] width 44 height 26
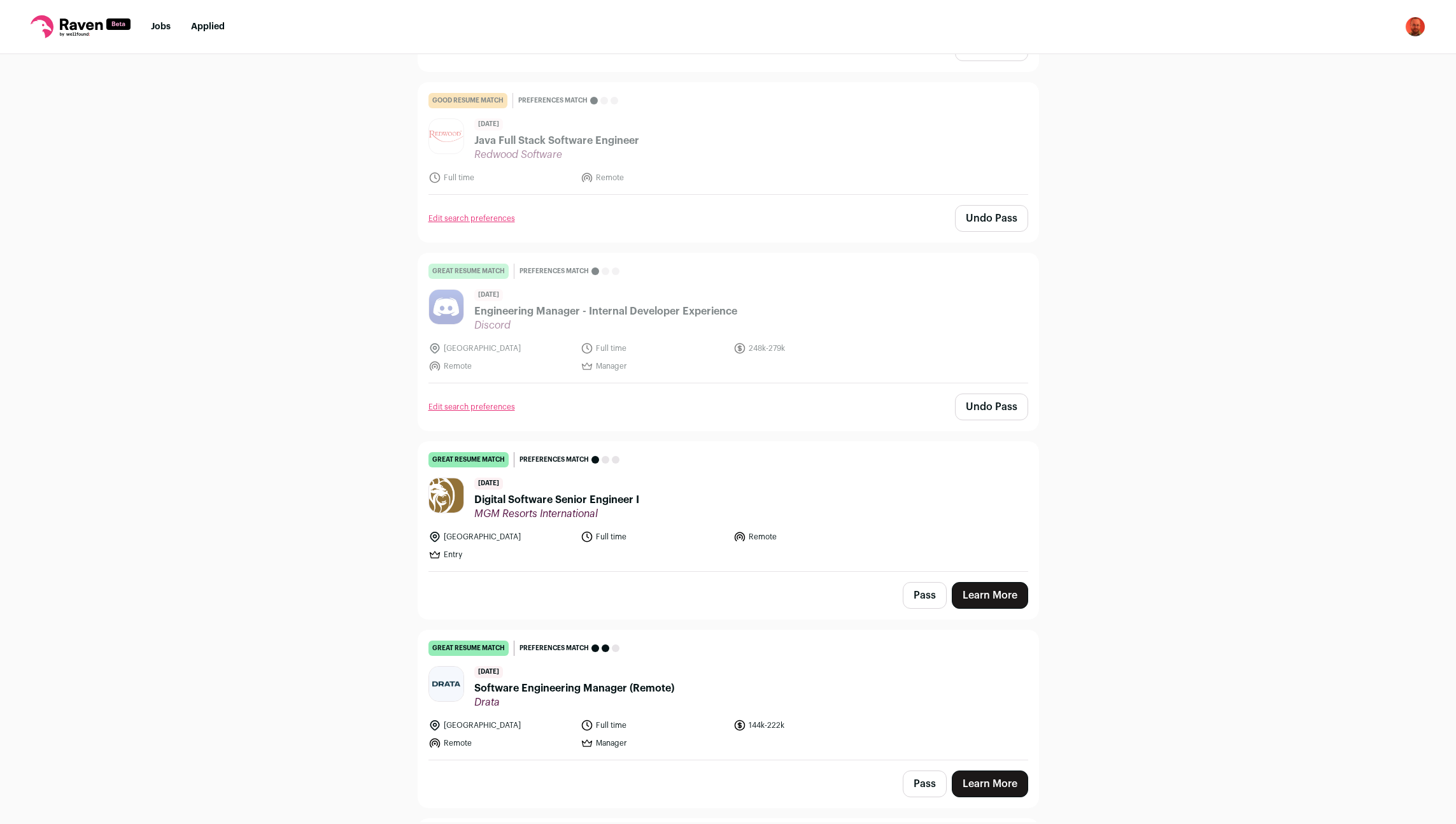
scroll to position [2689, 0]
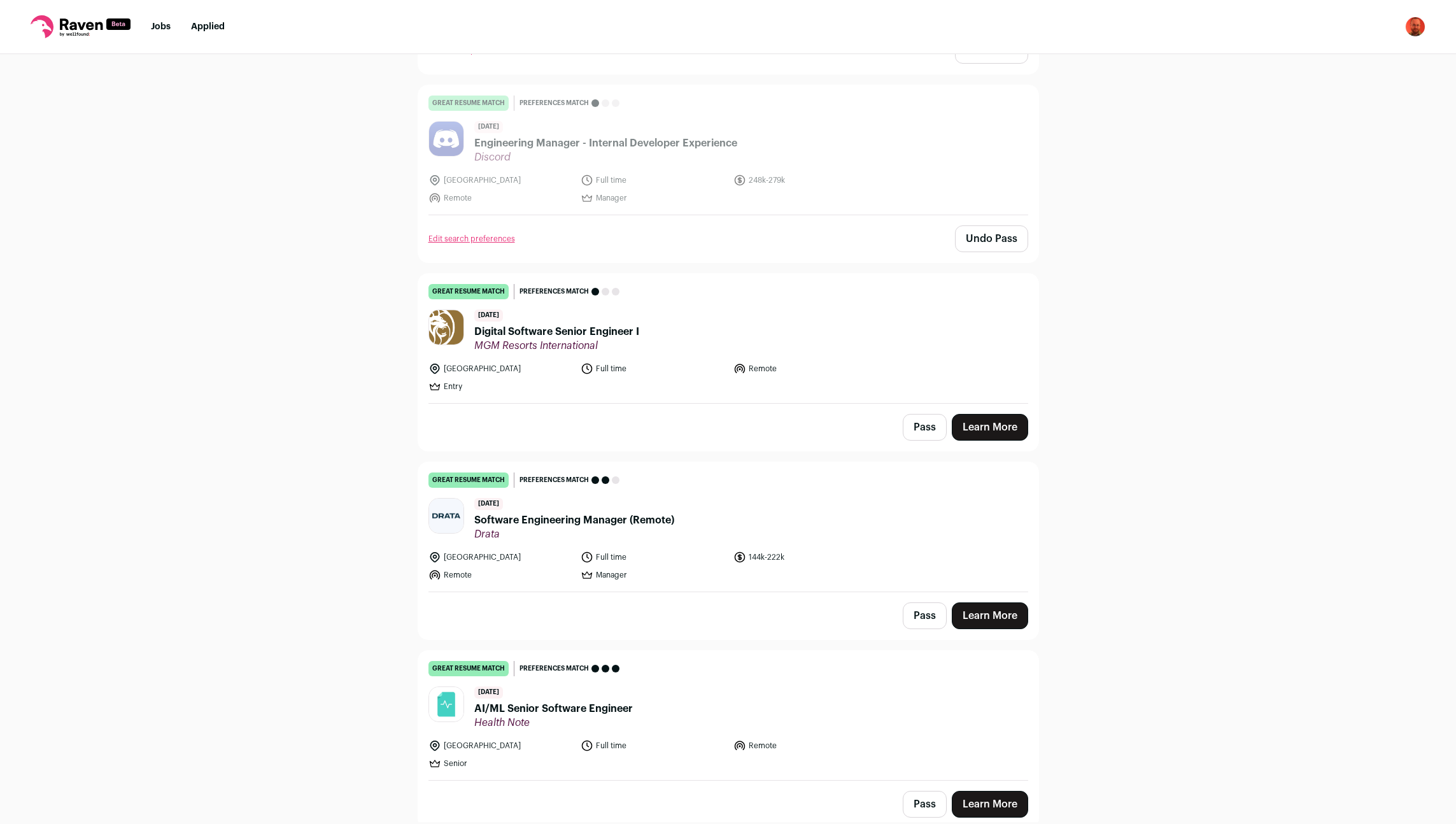
click at [970, 226] on button "Undo Pass" at bounding box center [991, 238] width 73 height 26
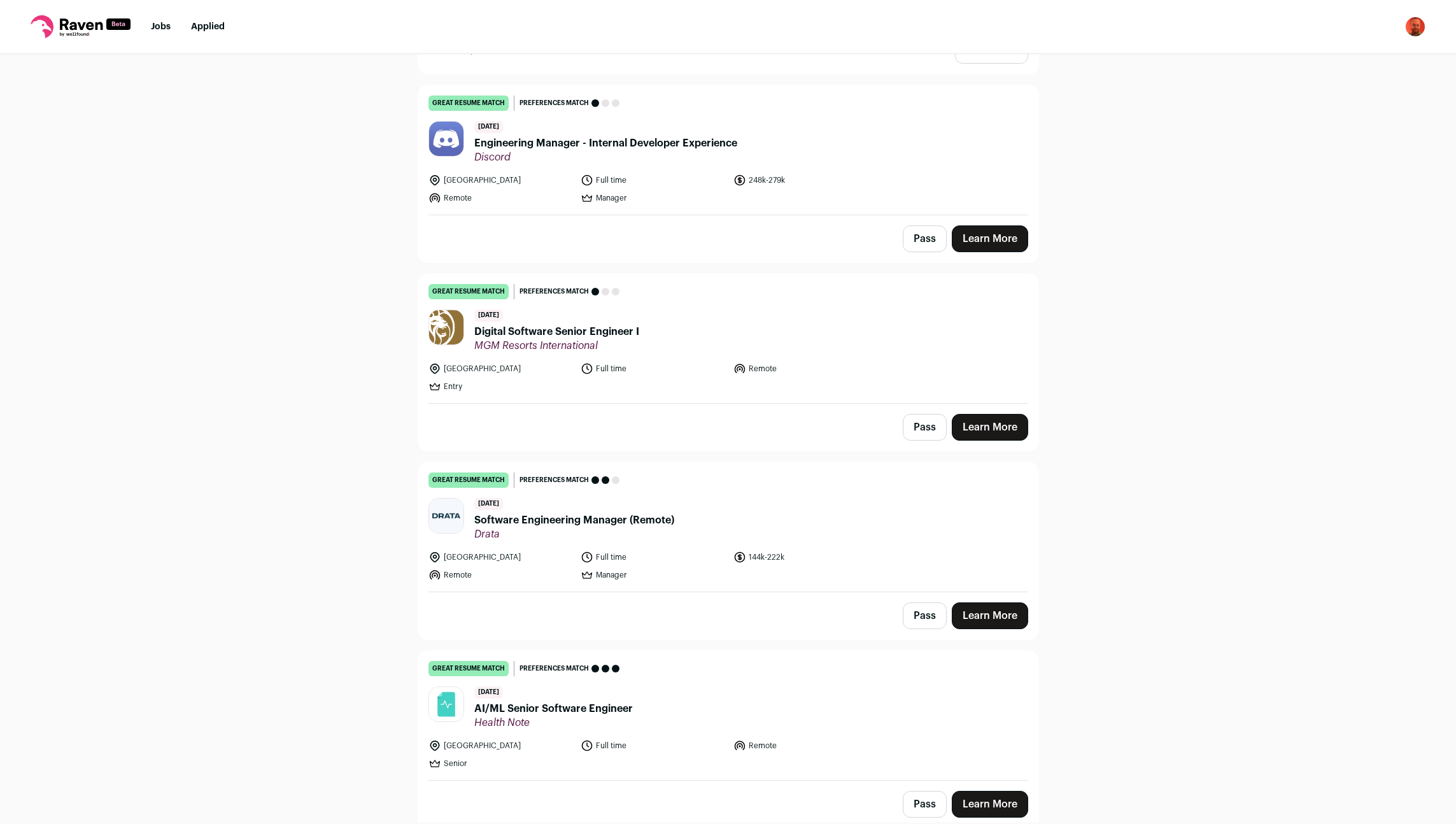
click at [924, 414] on button "Pass" at bounding box center [924, 427] width 44 height 26
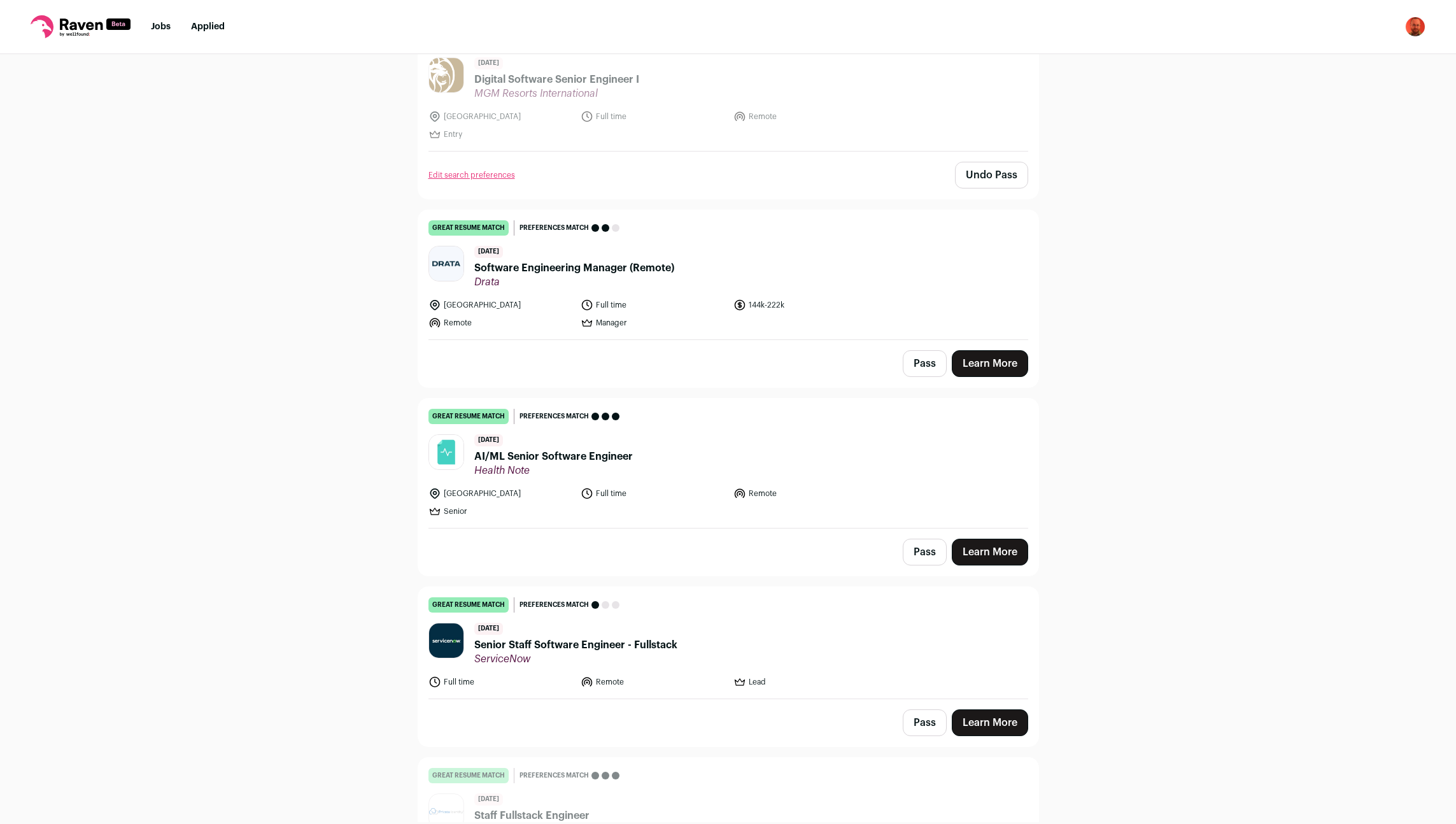
scroll to position [3025, 0]
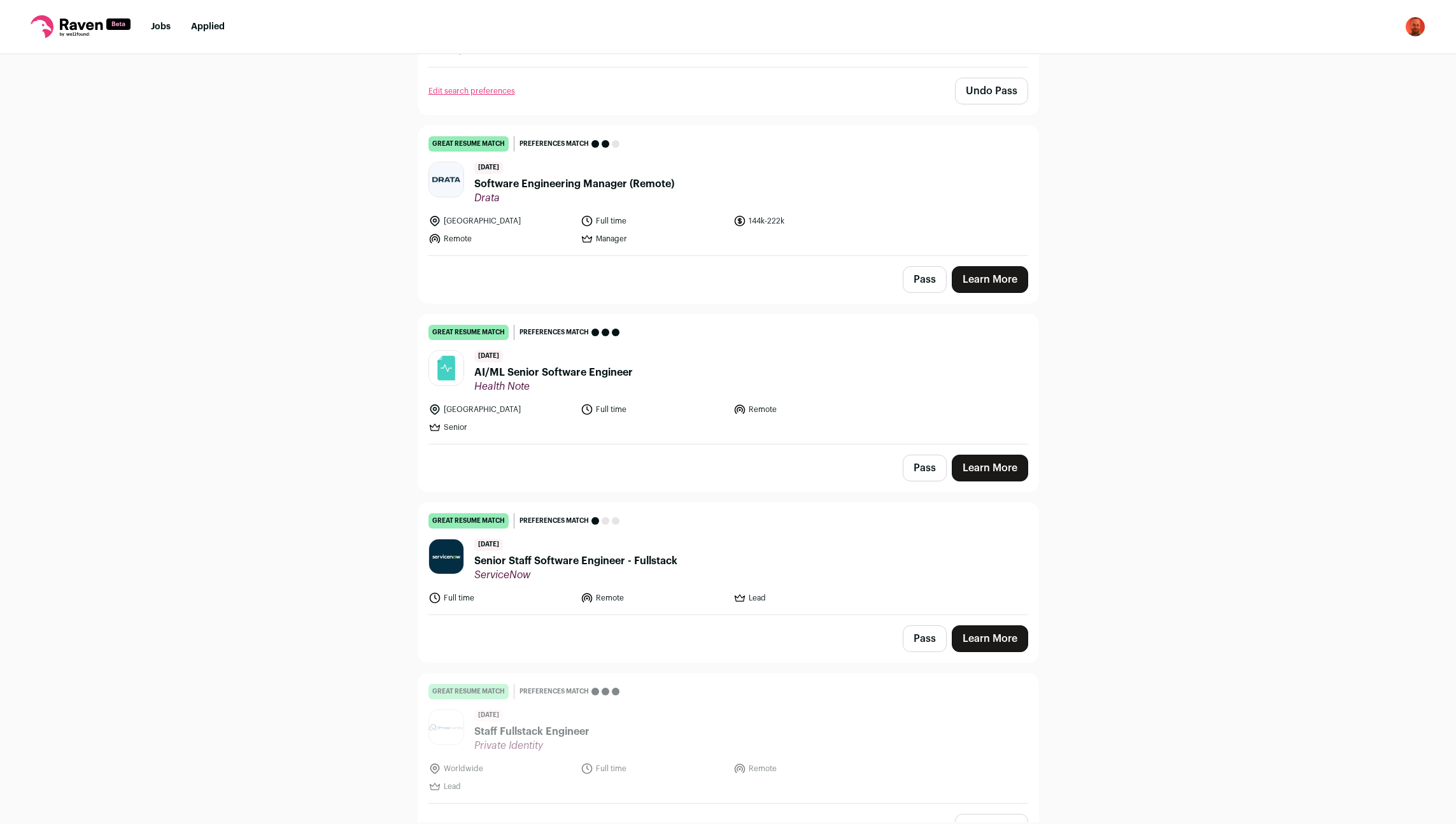
click at [927, 454] on button "Pass" at bounding box center [924, 467] width 44 height 26
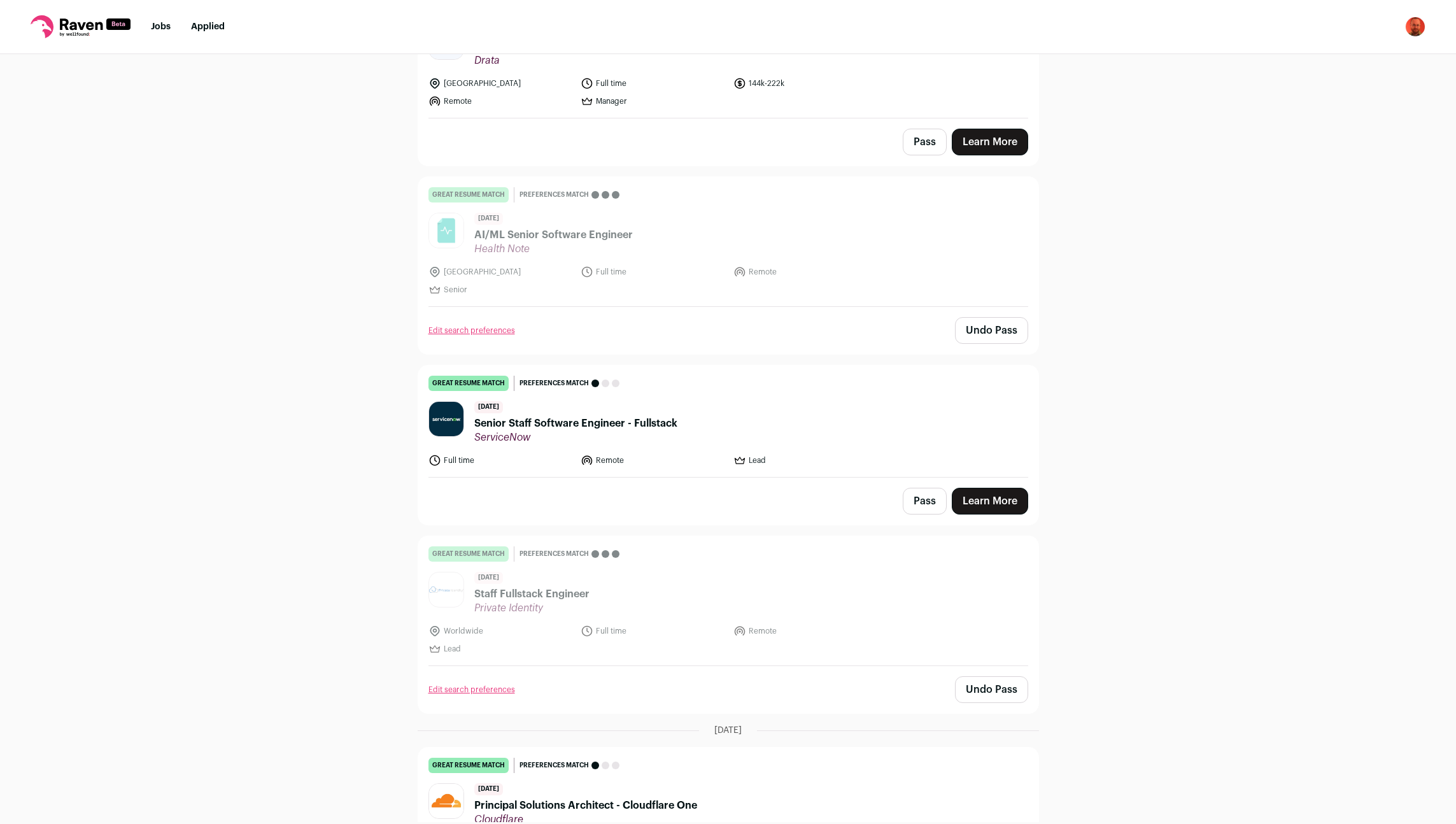
scroll to position [3193, 0]
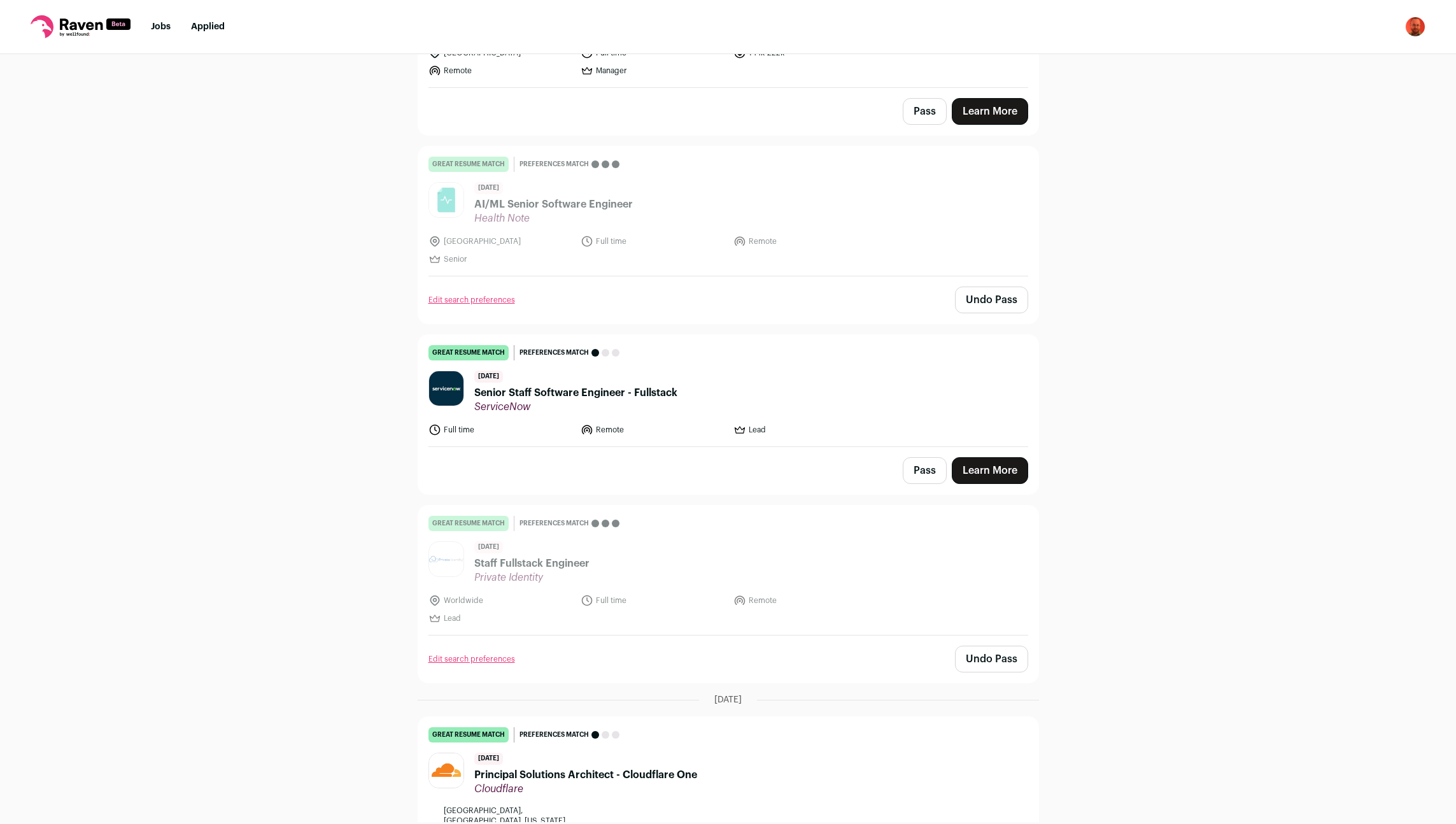
click at [925, 457] on button "Pass" at bounding box center [924, 470] width 44 height 26
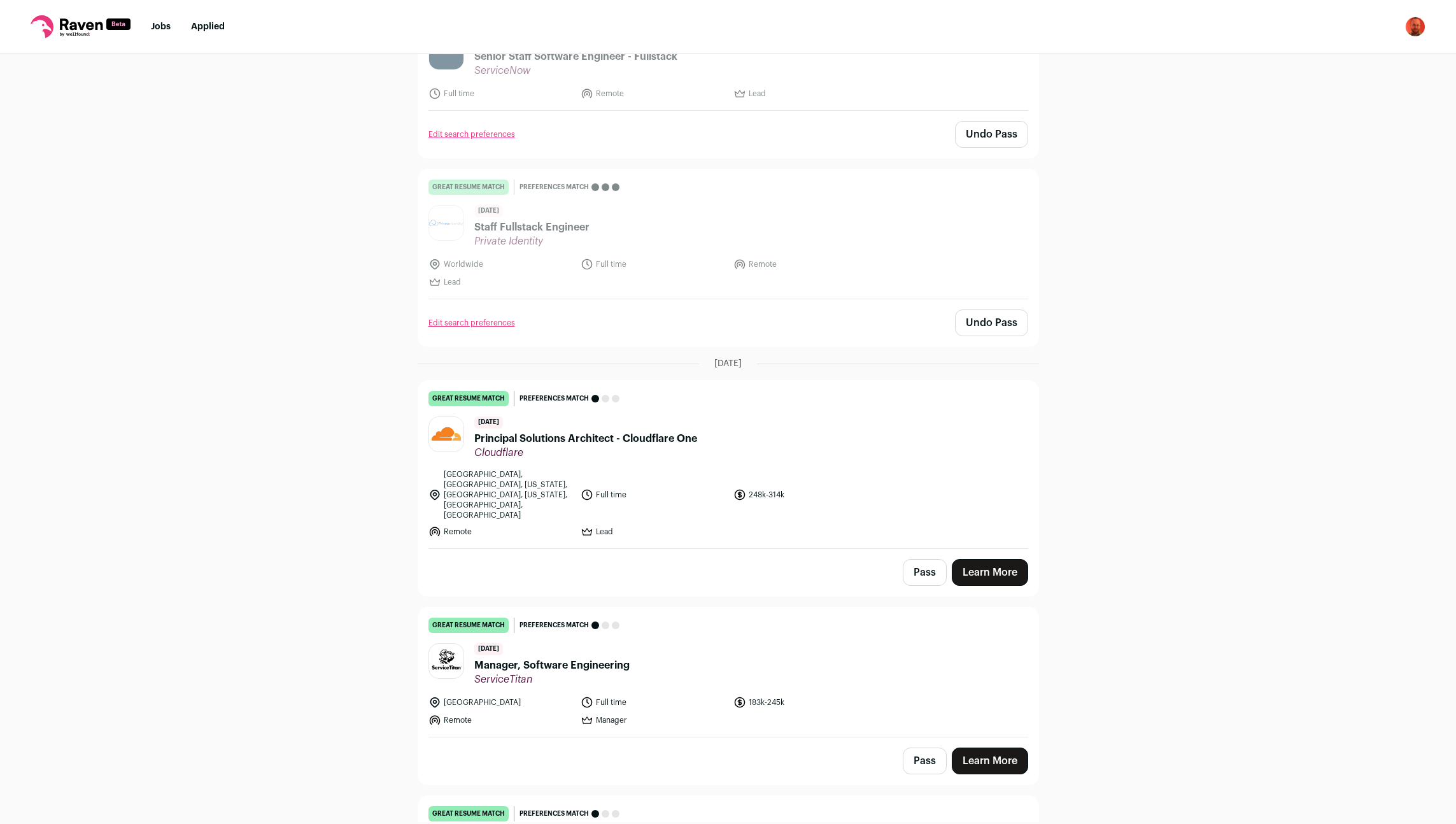
scroll to position [3612, 0]
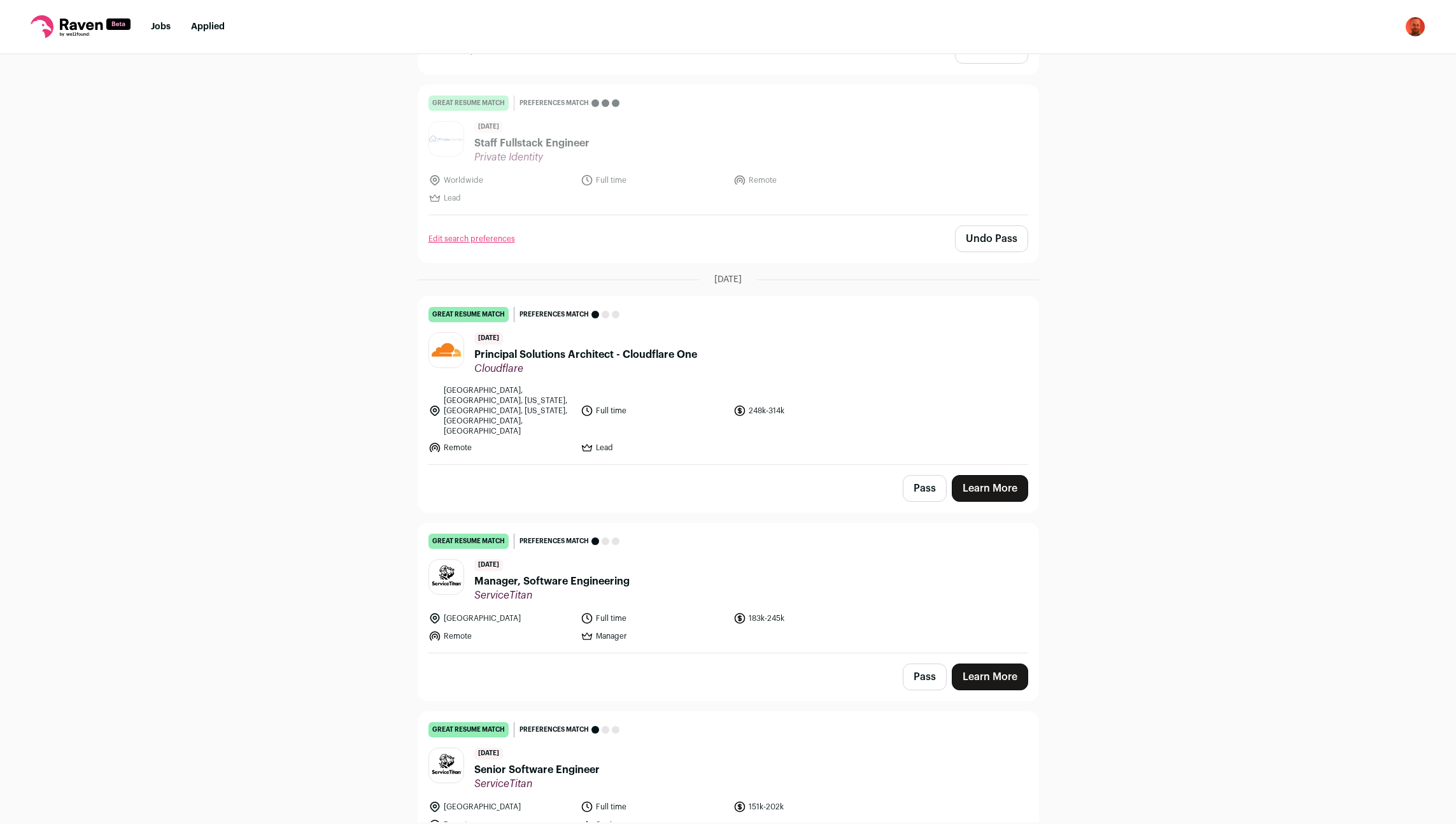
click at [929, 474] on button "Pass" at bounding box center [924, 487] width 44 height 26
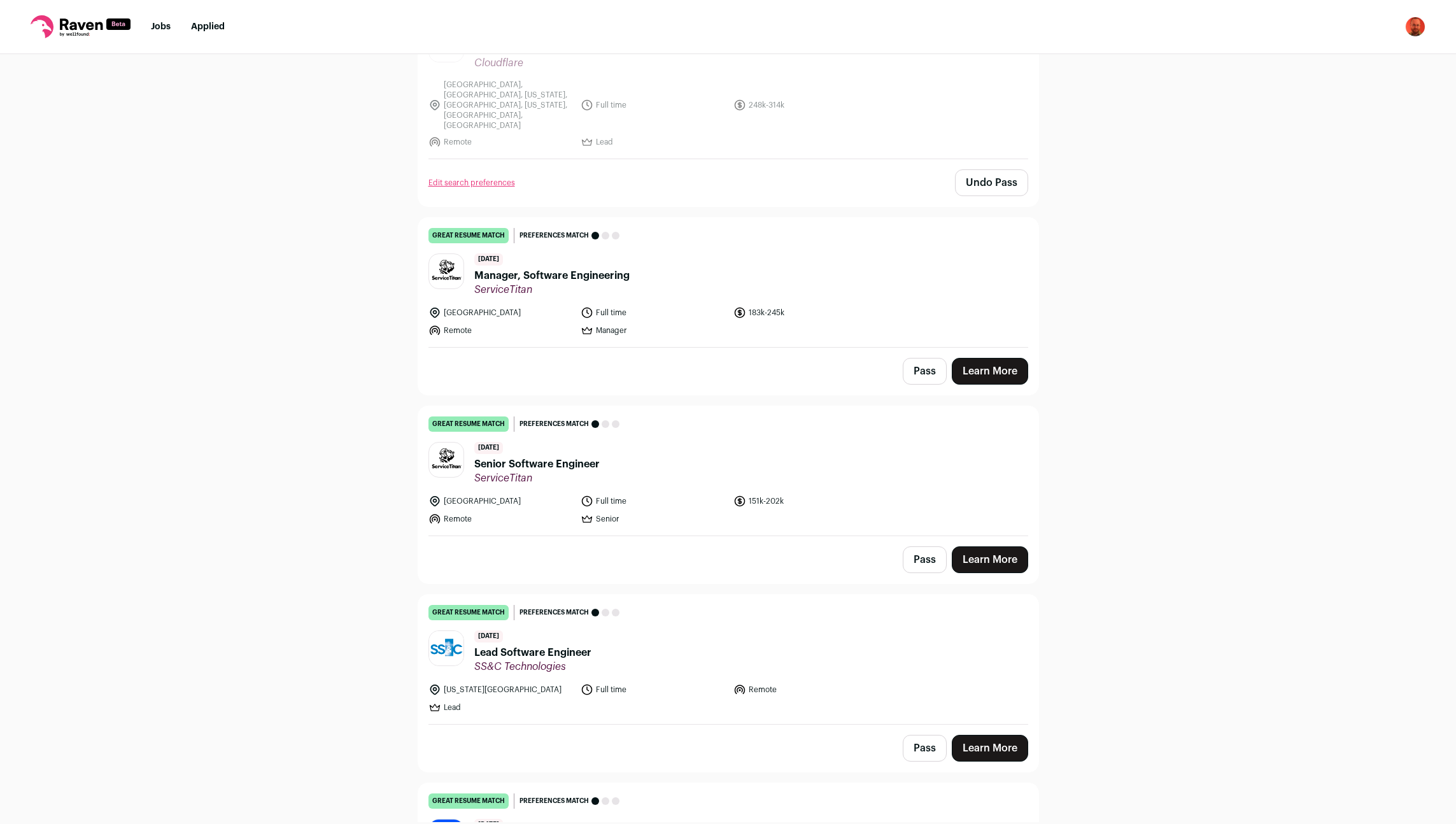
scroll to position [3949, 0]
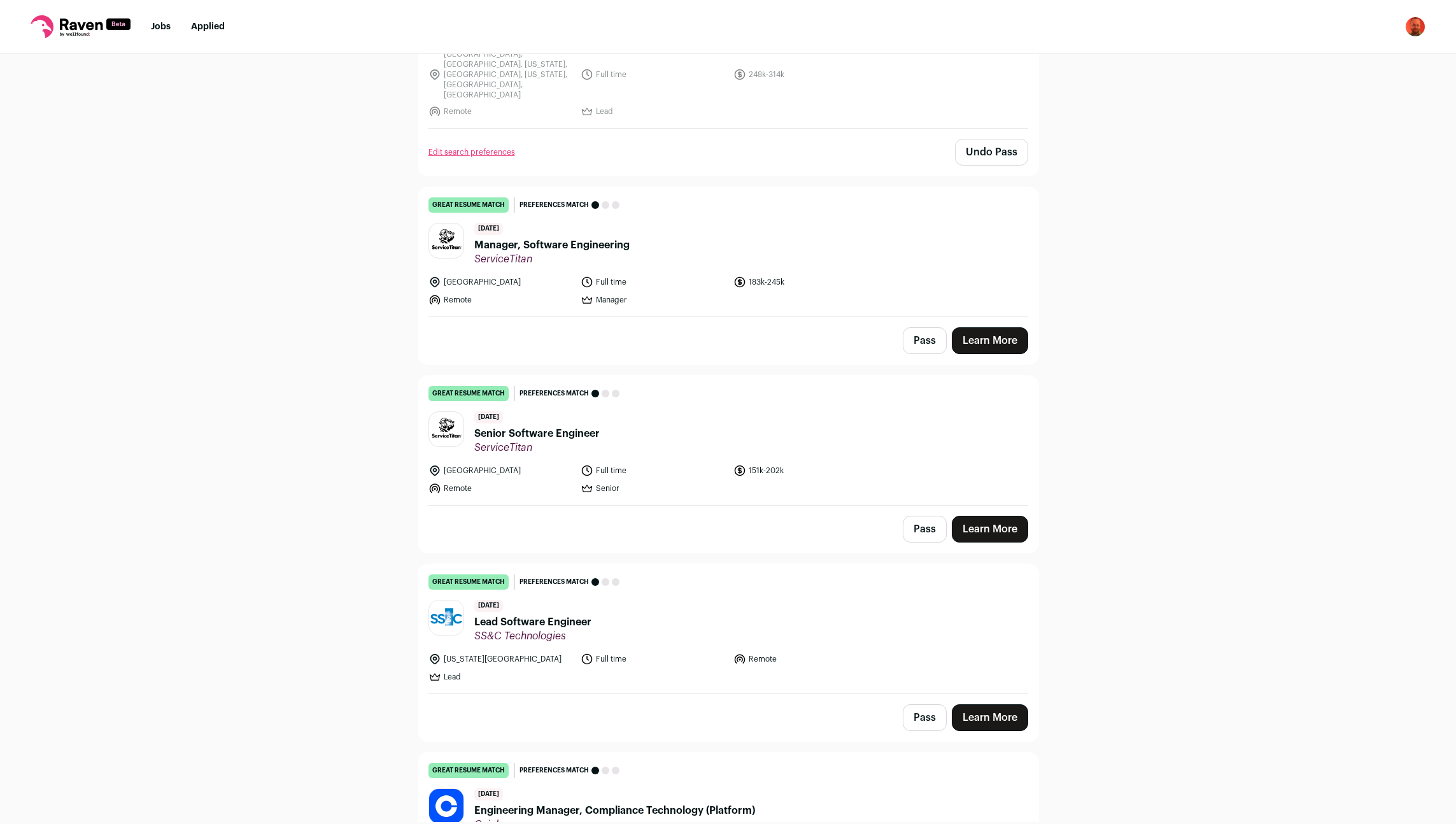
click at [917, 327] on button "Pass" at bounding box center [924, 340] width 44 height 26
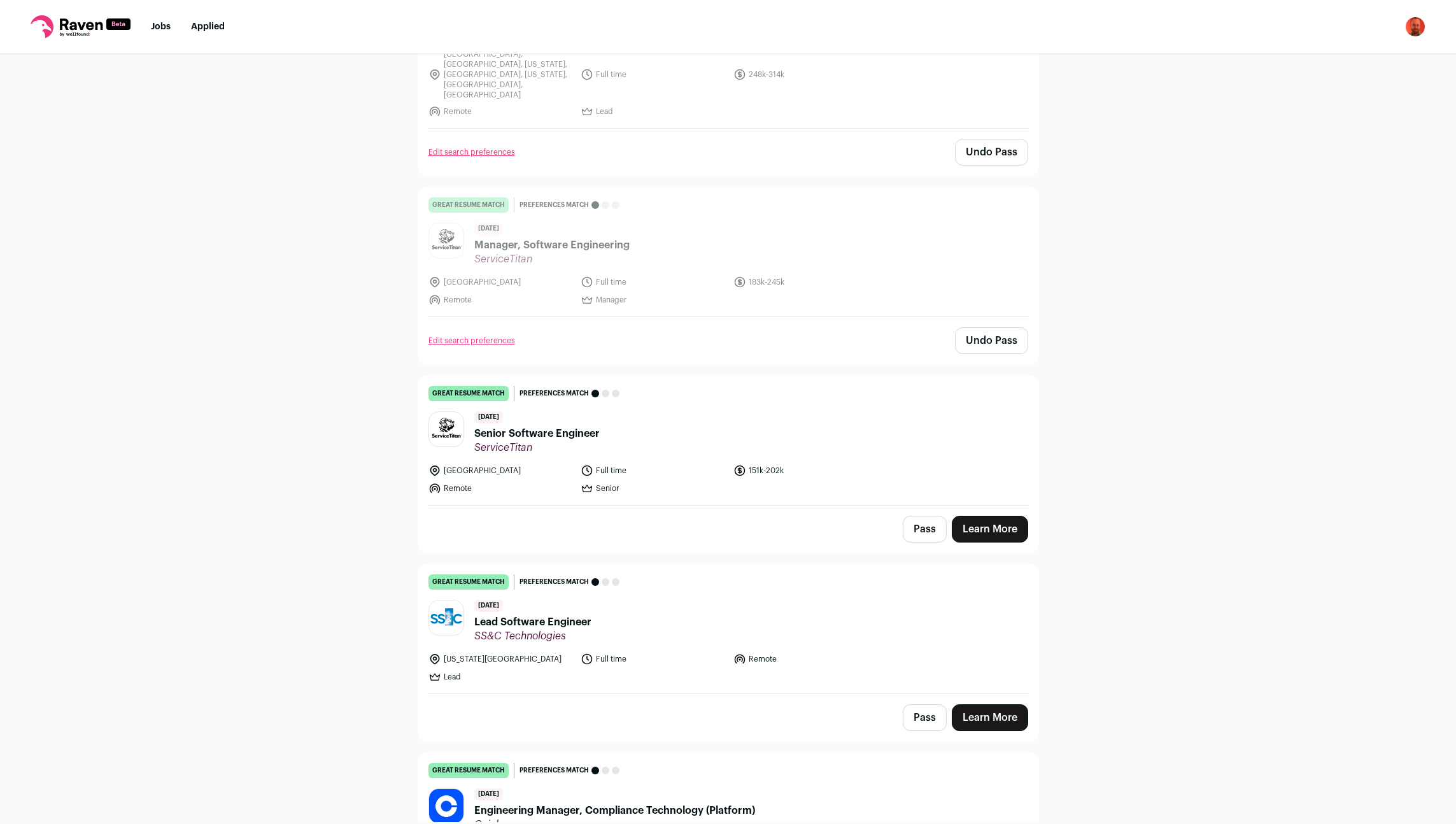
click at [936, 515] on button "Pass" at bounding box center [924, 528] width 44 height 26
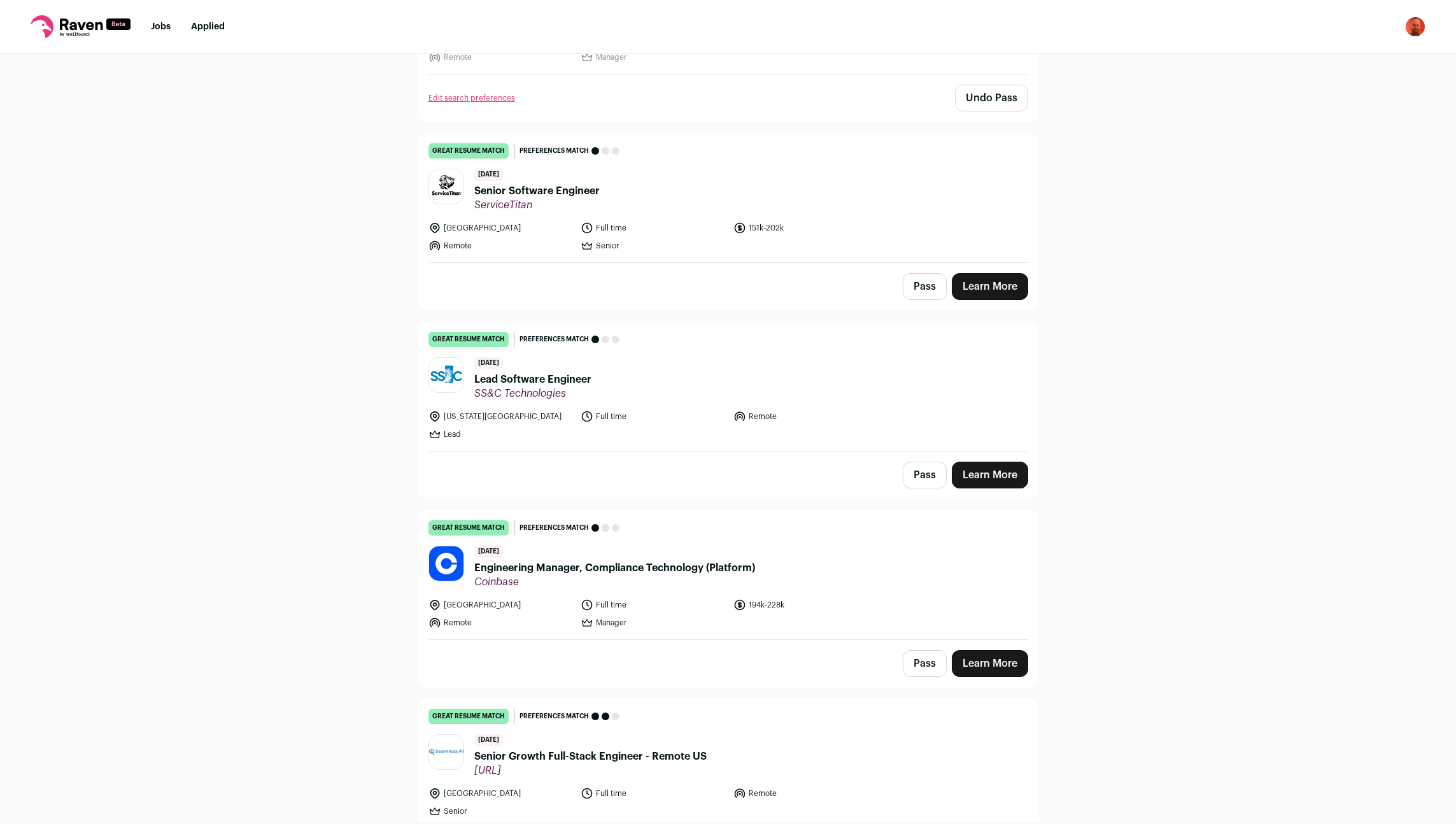
scroll to position [4201, 0]
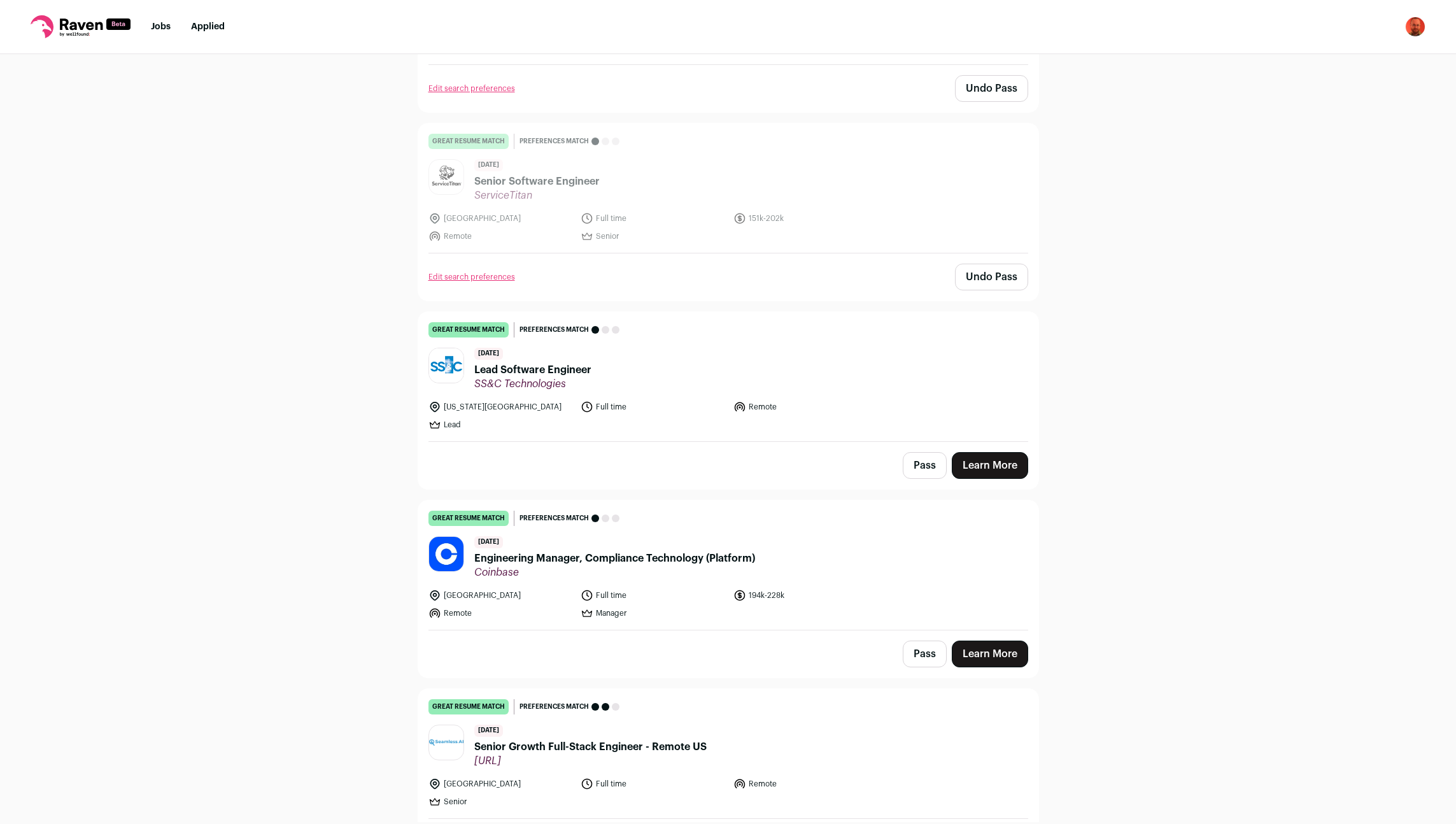
click at [933, 452] on button "Pass" at bounding box center [924, 465] width 44 height 26
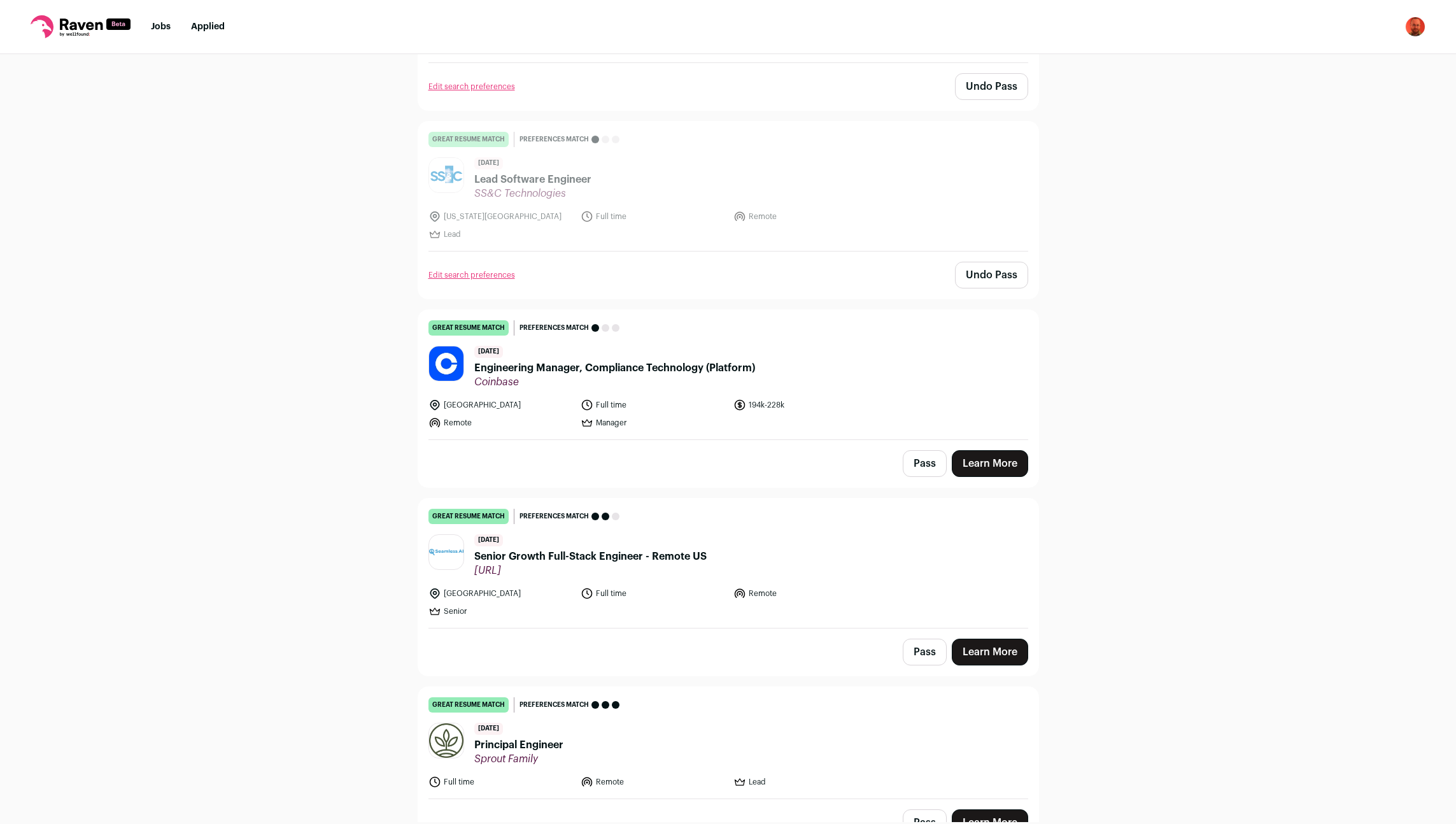
scroll to position [4453, 0]
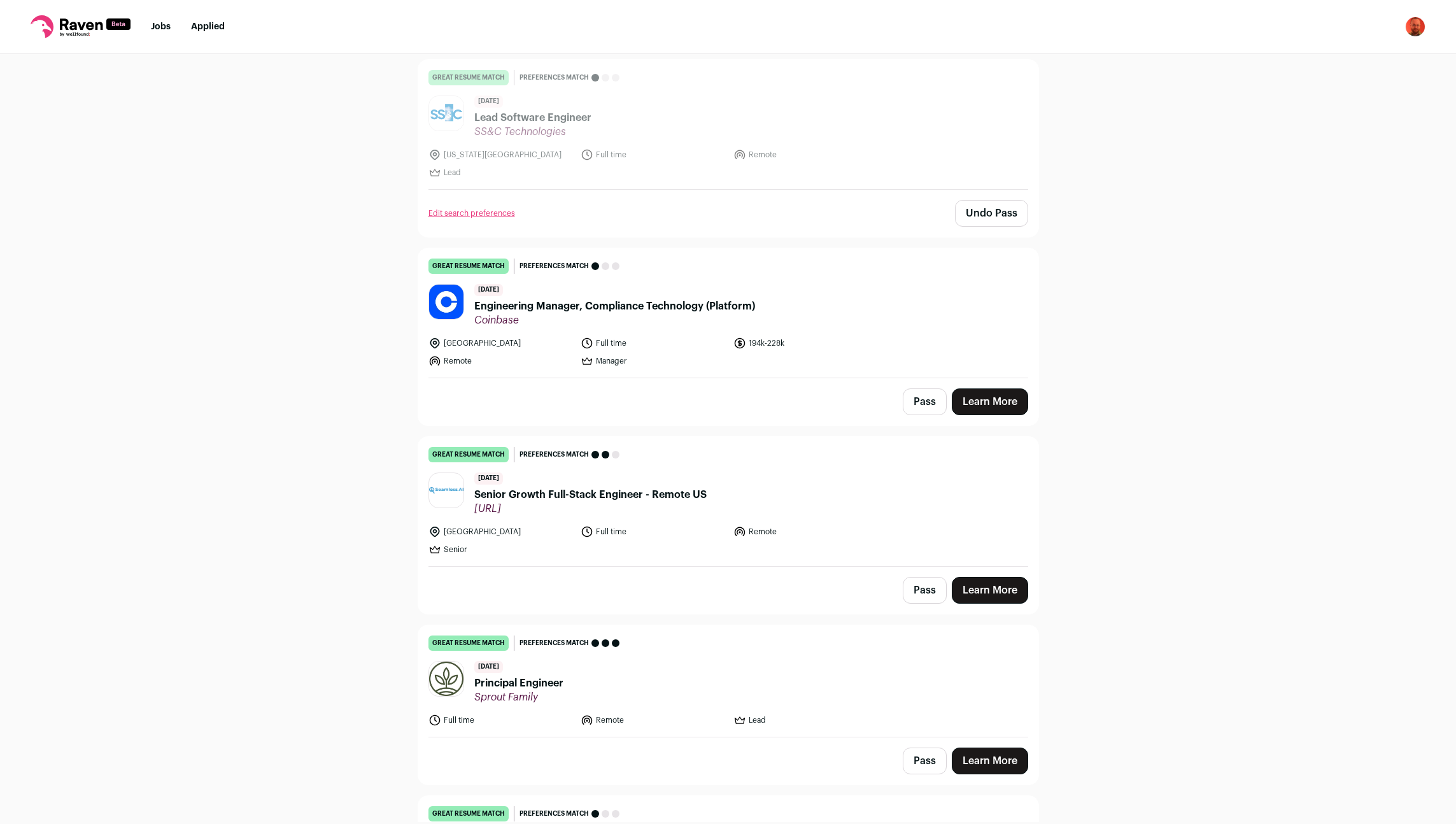
click at [925, 389] on button "Pass" at bounding box center [924, 401] width 44 height 26
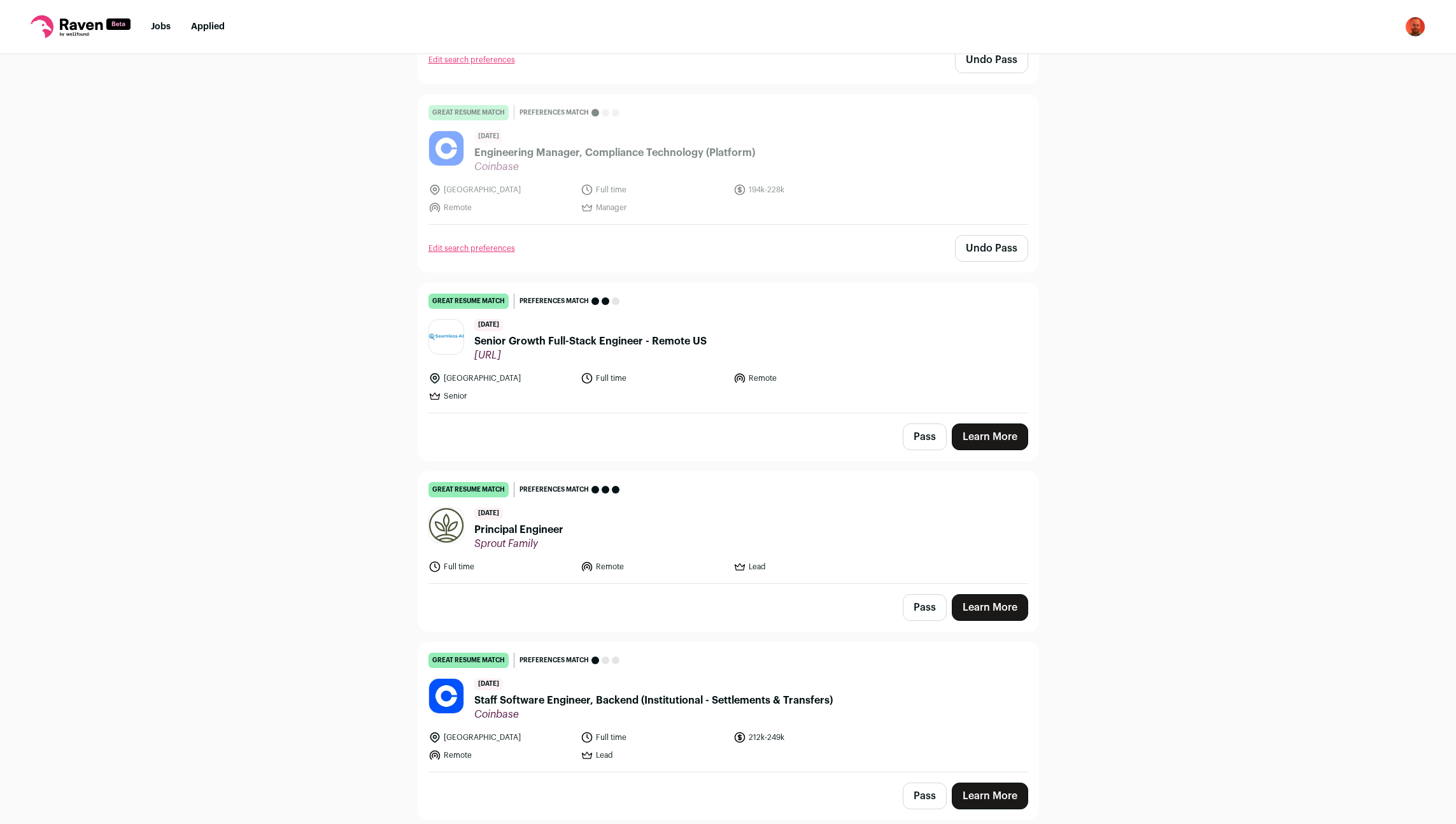
scroll to position [4621, 0]
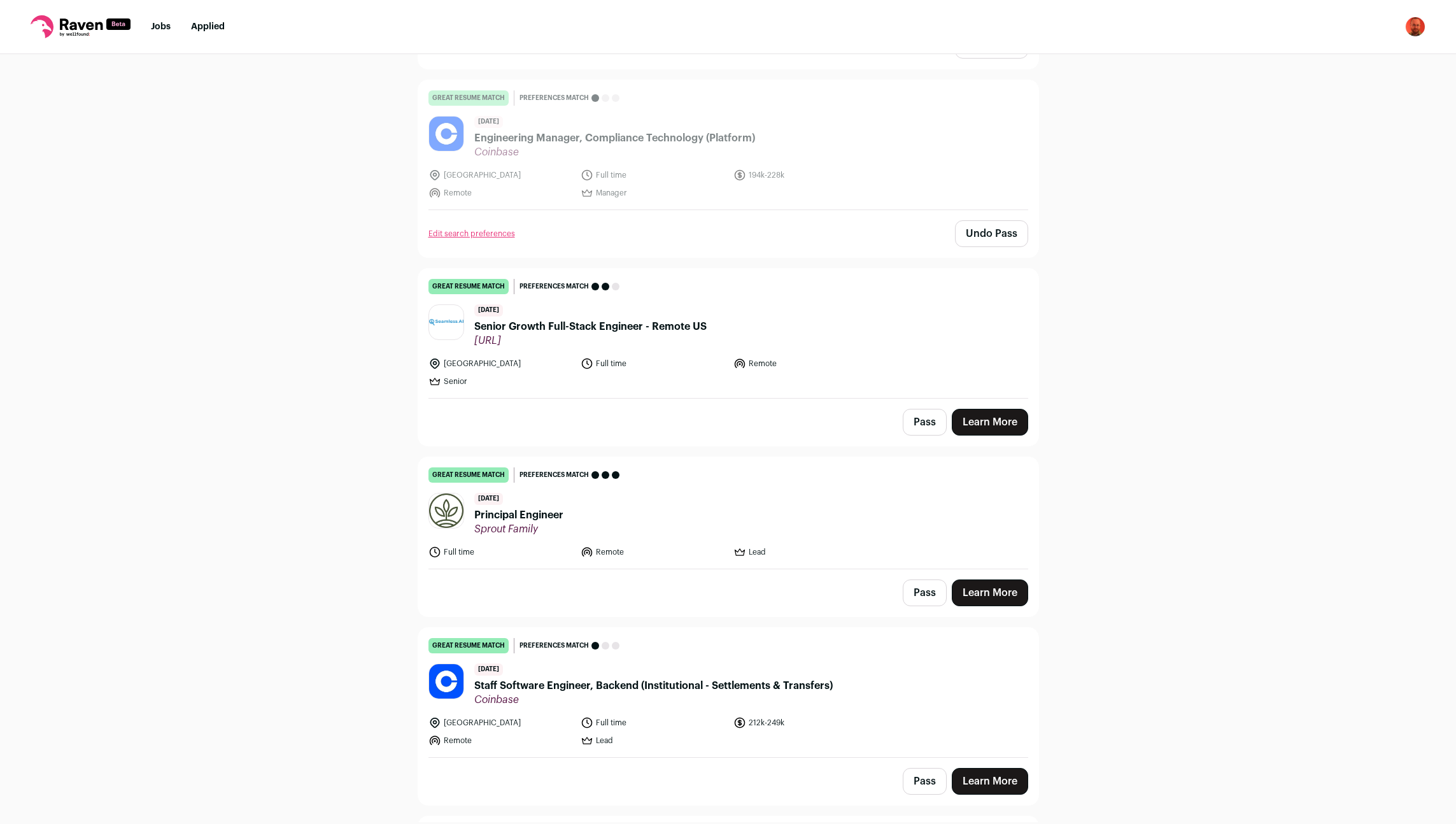
click at [923, 409] on button "Pass" at bounding box center [924, 422] width 44 height 26
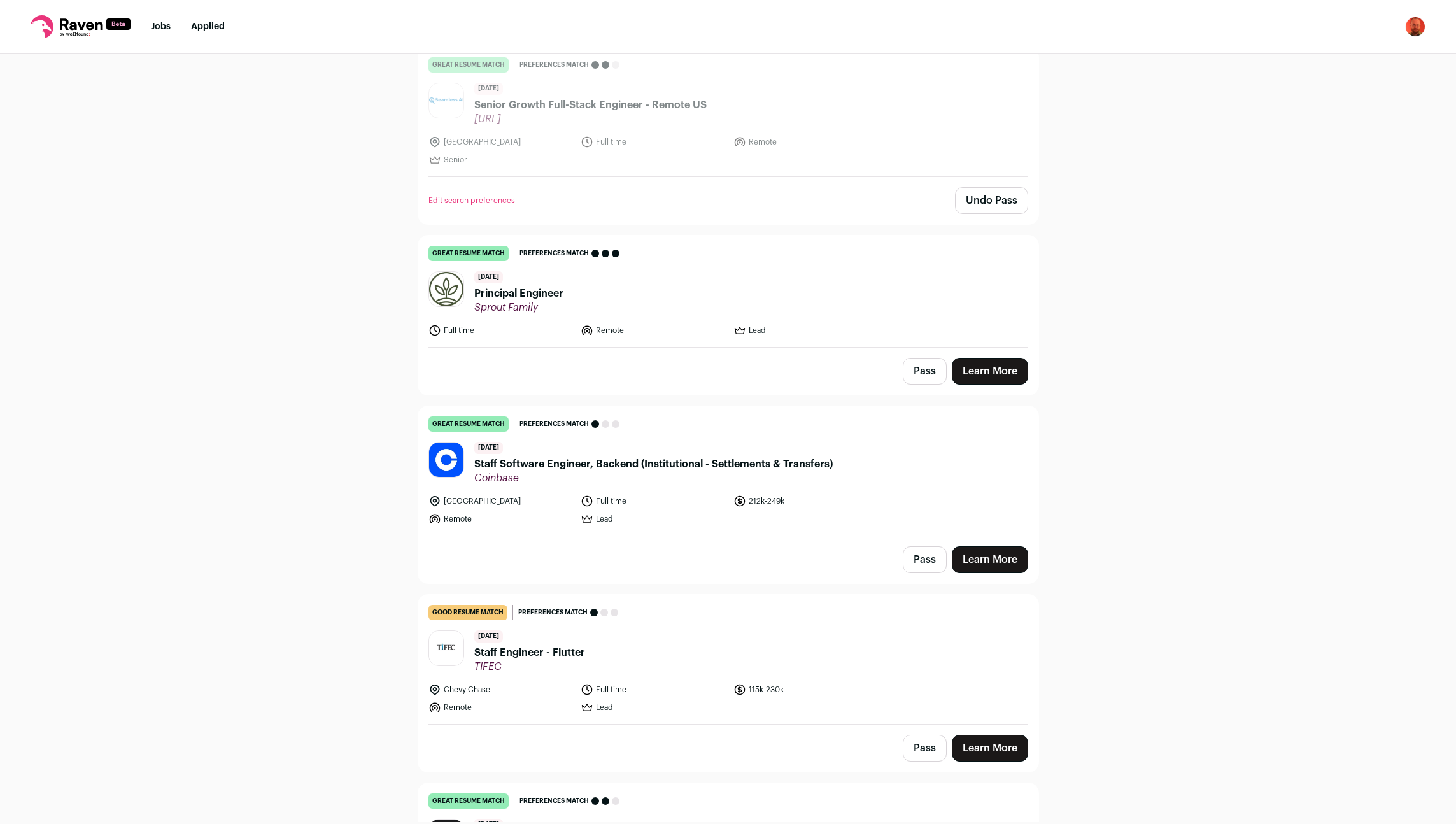
scroll to position [4873, 0]
